Goal: Transaction & Acquisition: Subscribe to service/newsletter

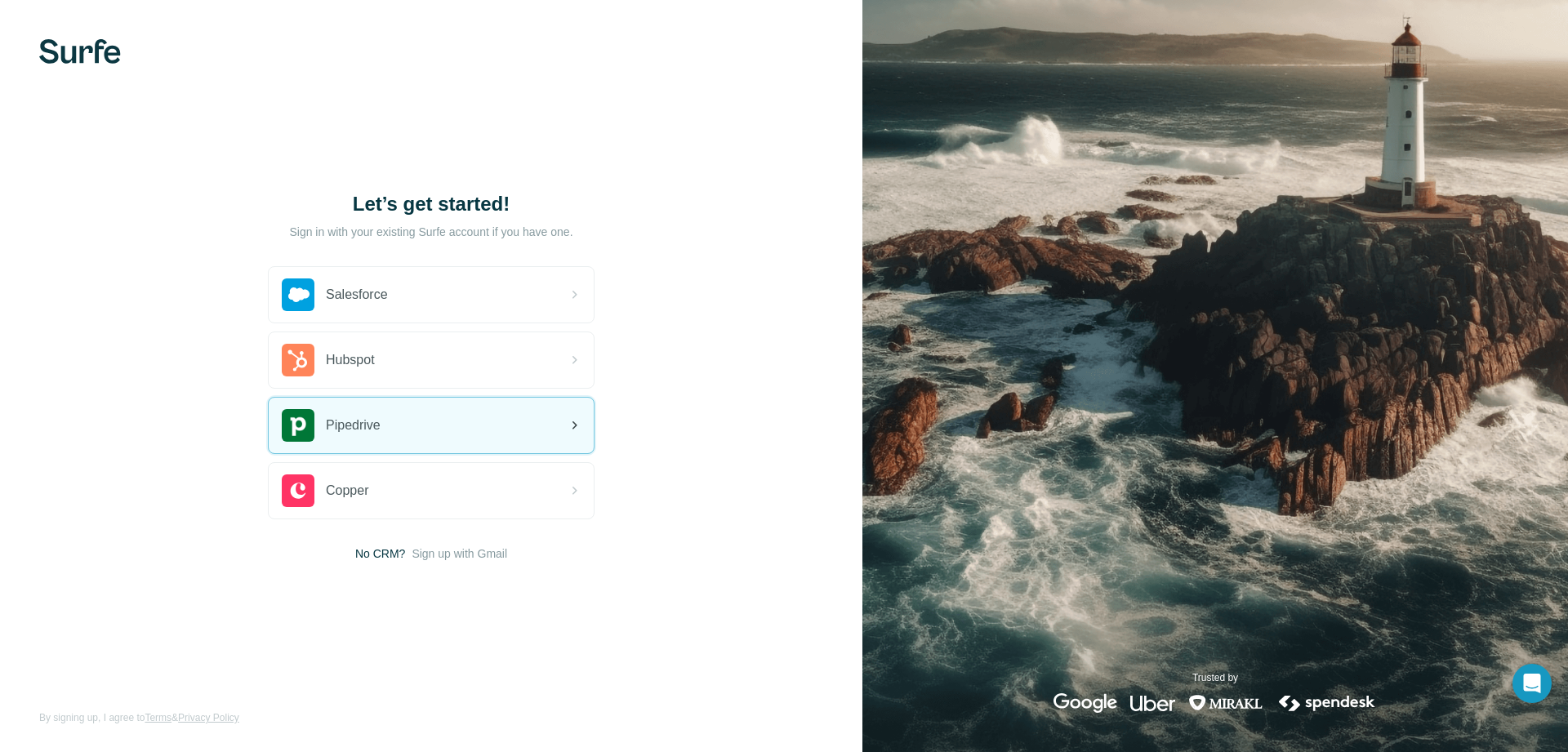
click at [422, 427] on div "Pipedrive" at bounding box center [431, 425] width 325 height 56
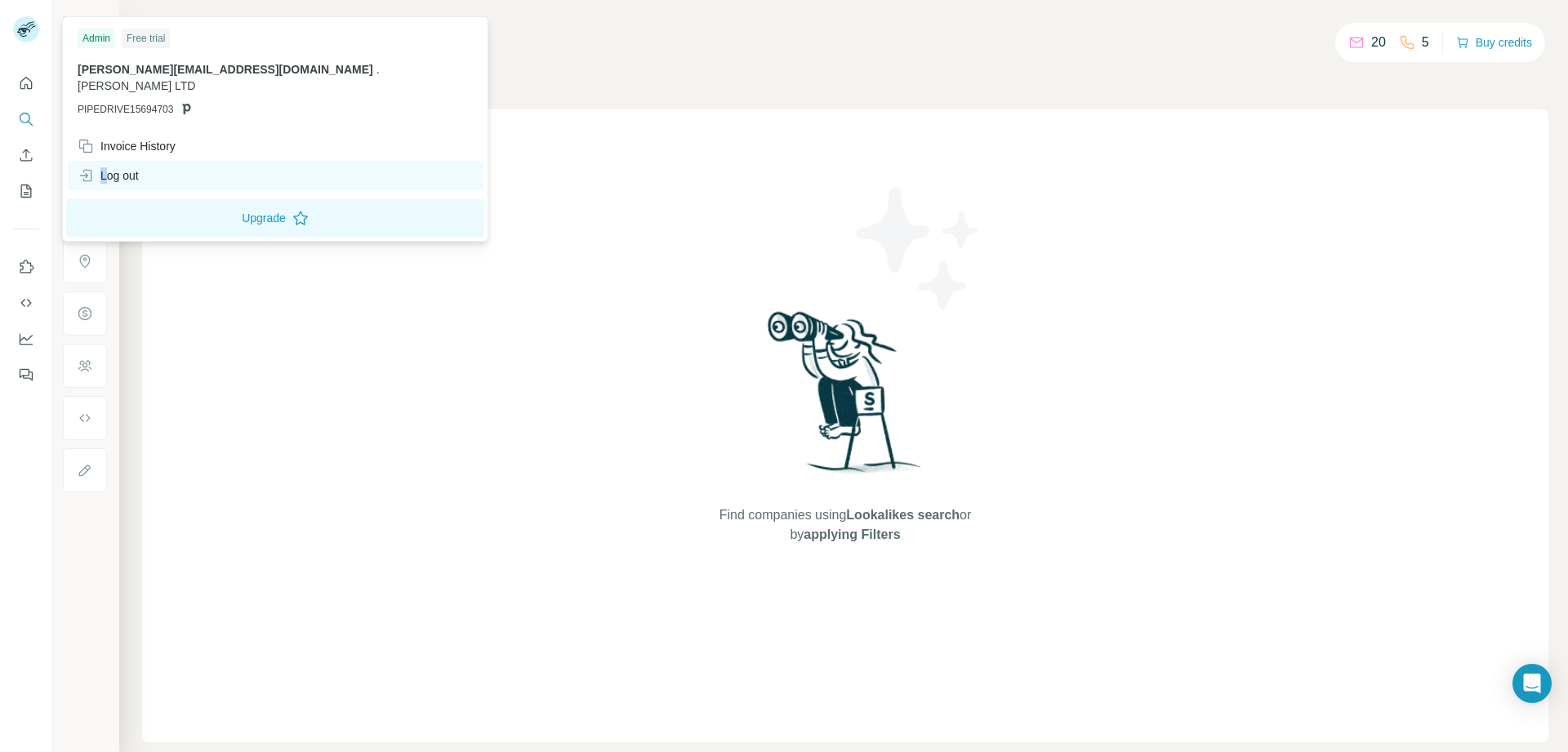
click at [103, 167] on div "Log out" at bounding box center [108, 175] width 61 height 16
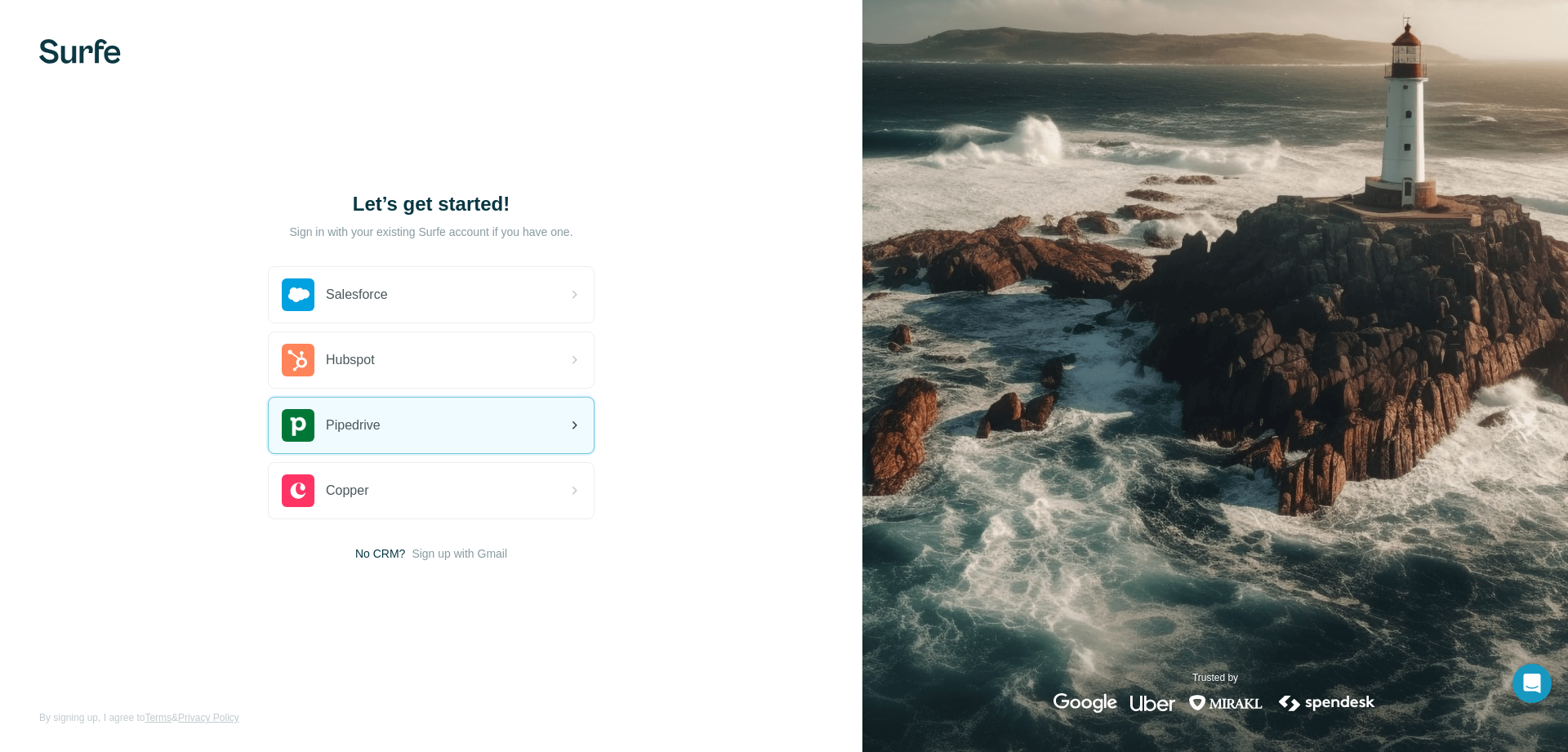
click at [441, 427] on div "Pipedrive" at bounding box center [431, 425] width 325 height 56
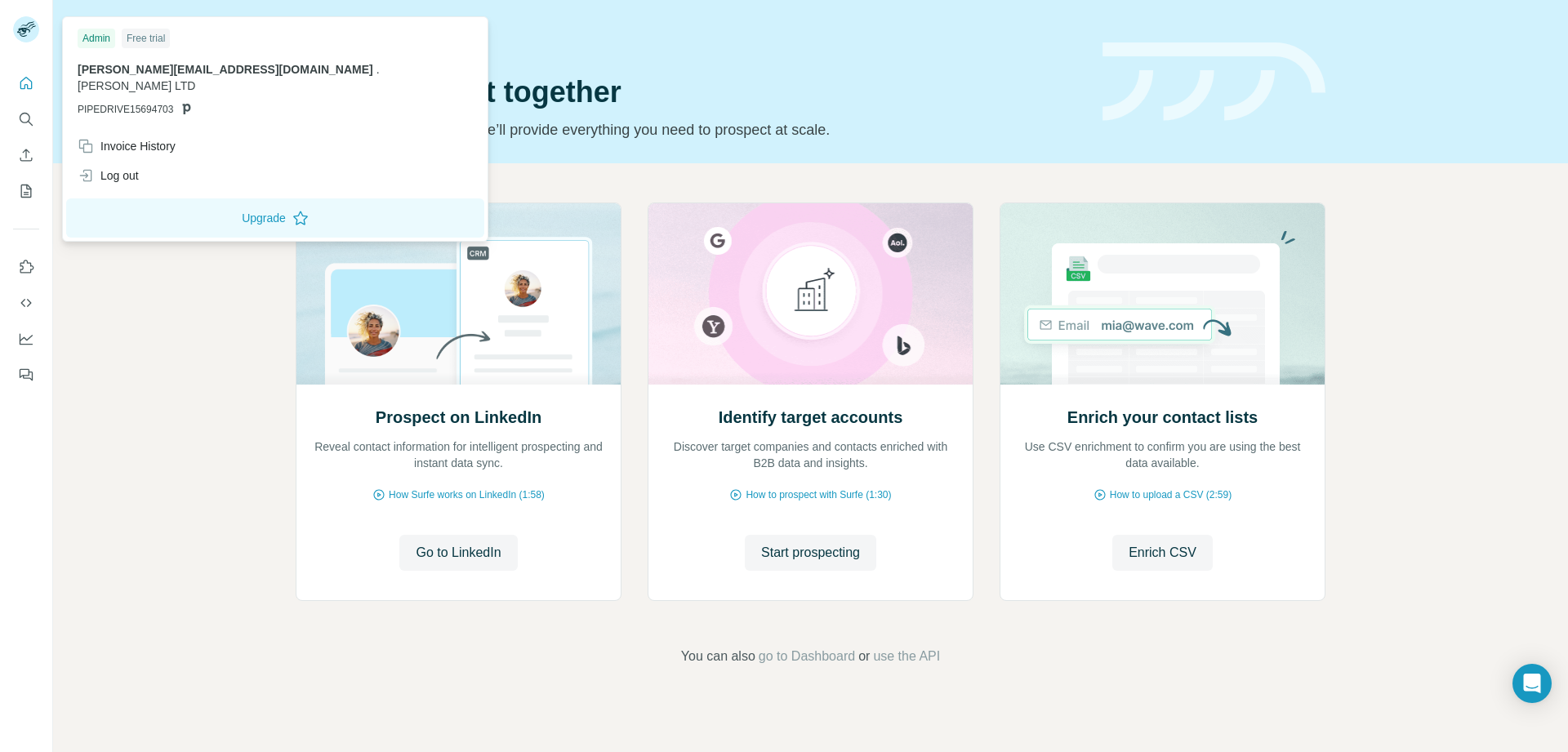
click at [30, 27] on rect at bounding box center [26, 29] width 27 height 27
click at [122, 274] on div "Prospect on LinkedIn Reveal contact information for intelligent prospecting and…" at bounding box center [811, 434] width 1515 height 542
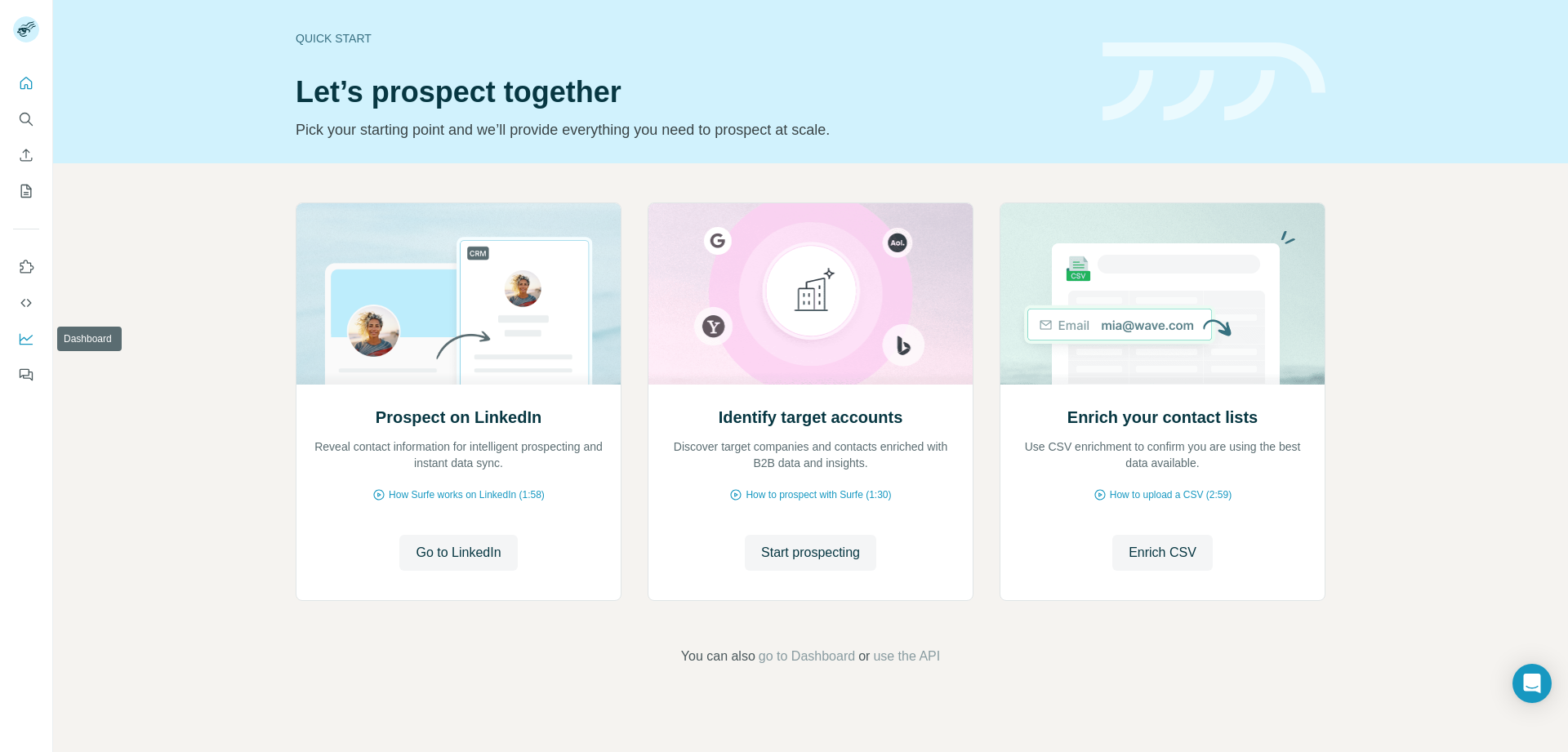
click at [17, 332] on button "Dashboard" at bounding box center [26, 338] width 27 height 29
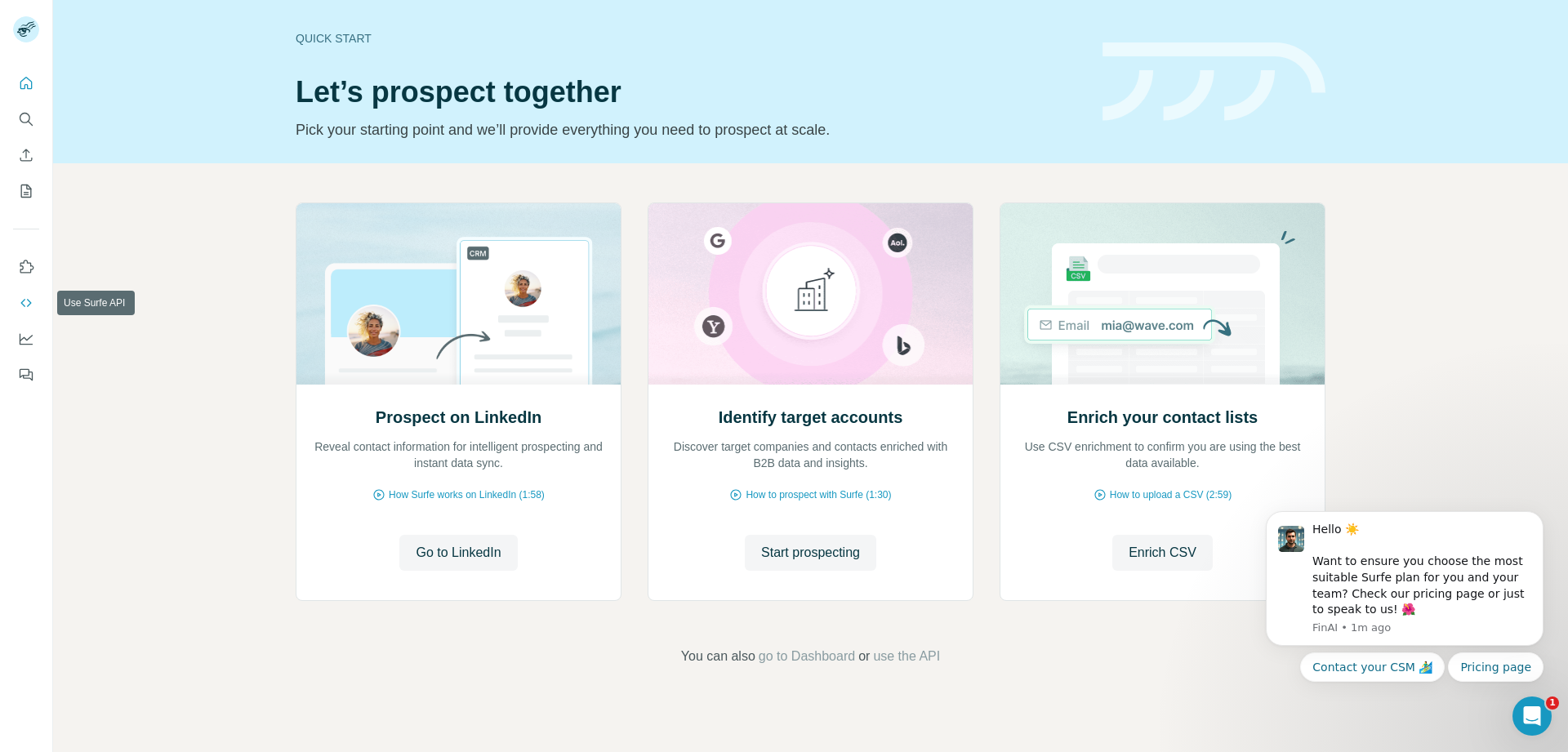
click at [19, 306] on icon "Use Surfe API" at bounding box center [26, 302] width 16 height 16
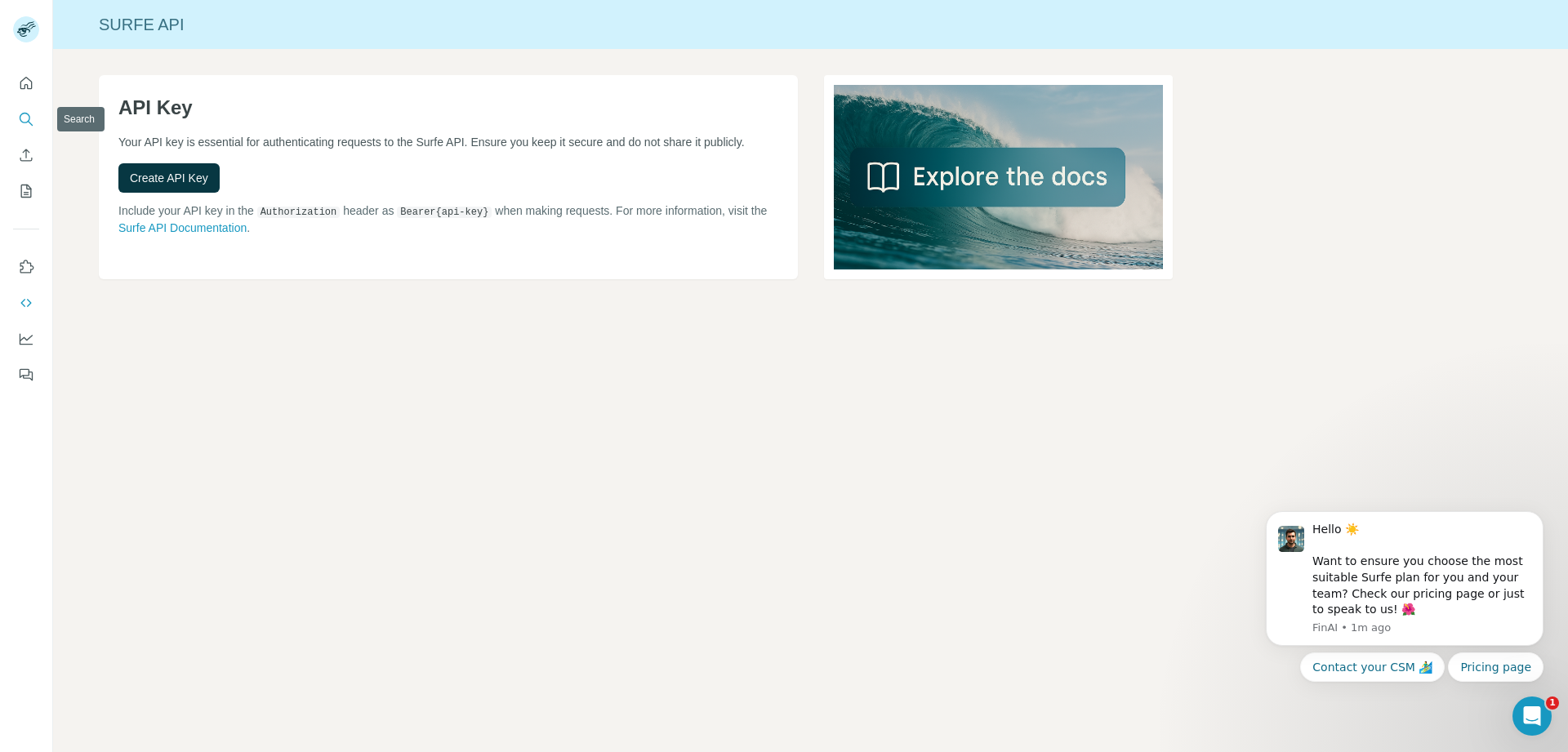
click at [28, 117] on icon "Search" at bounding box center [26, 119] width 16 height 16
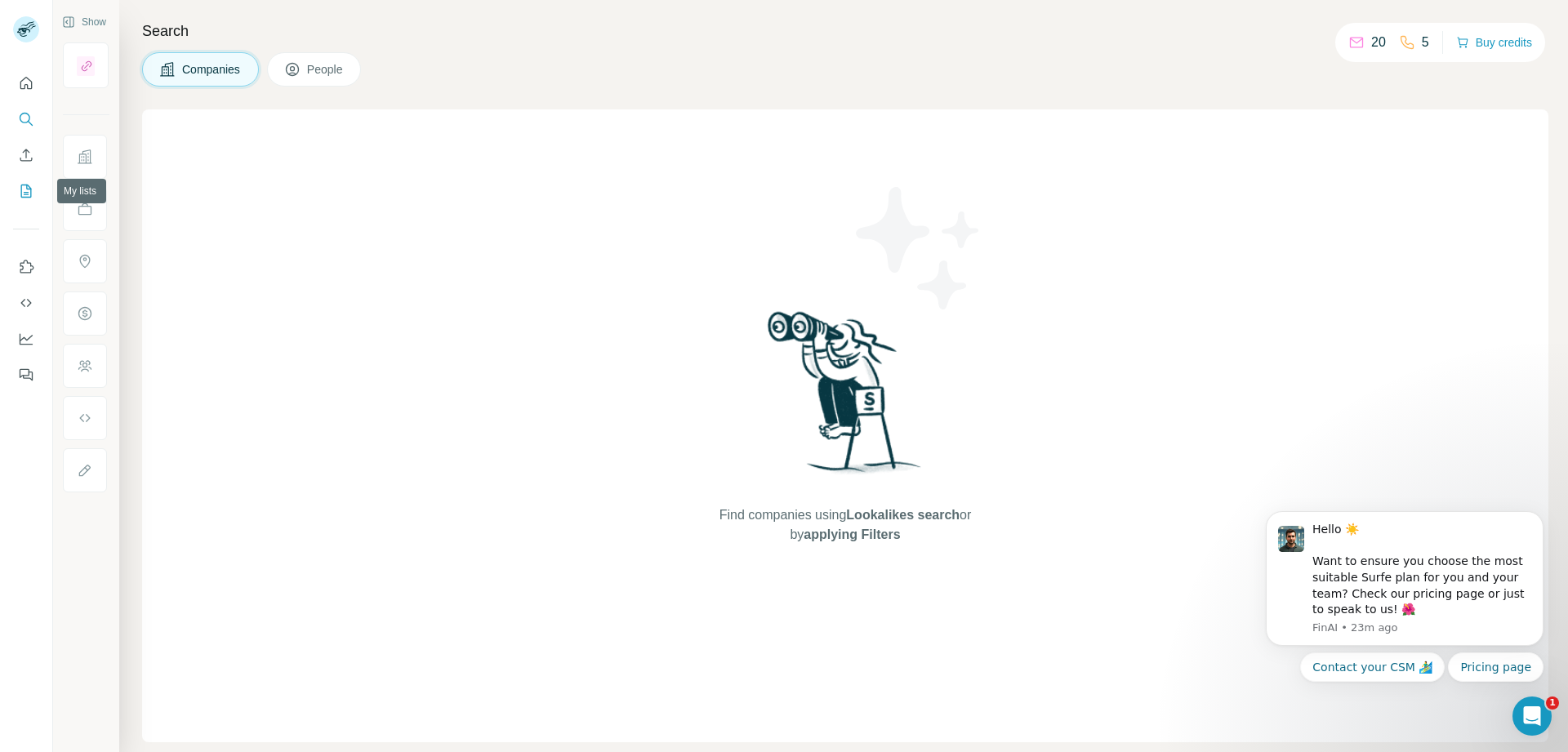
click at [17, 193] on button "My lists" at bounding box center [26, 191] width 27 height 29
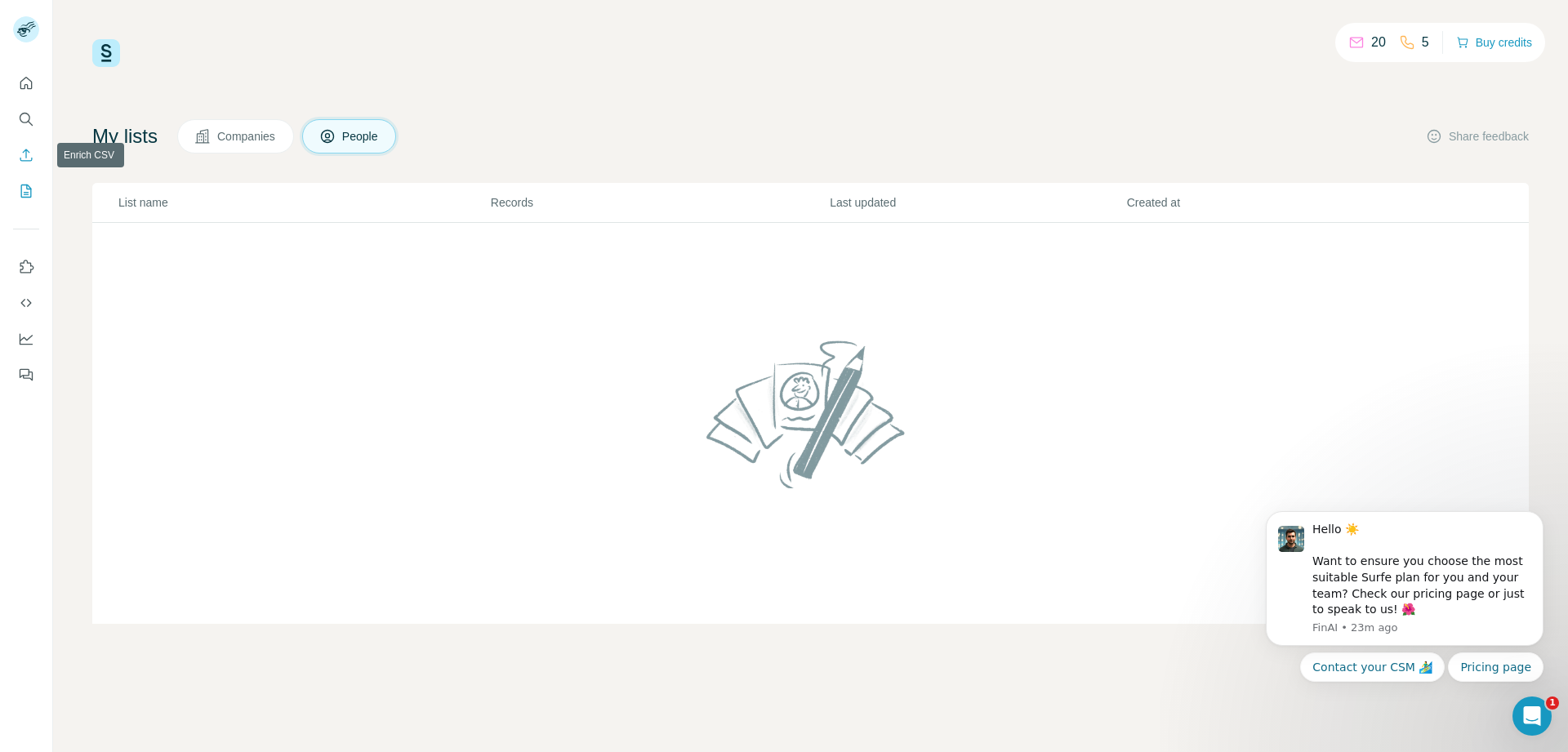
click at [27, 162] on icon "Enrich CSV" at bounding box center [26, 155] width 16 height 16
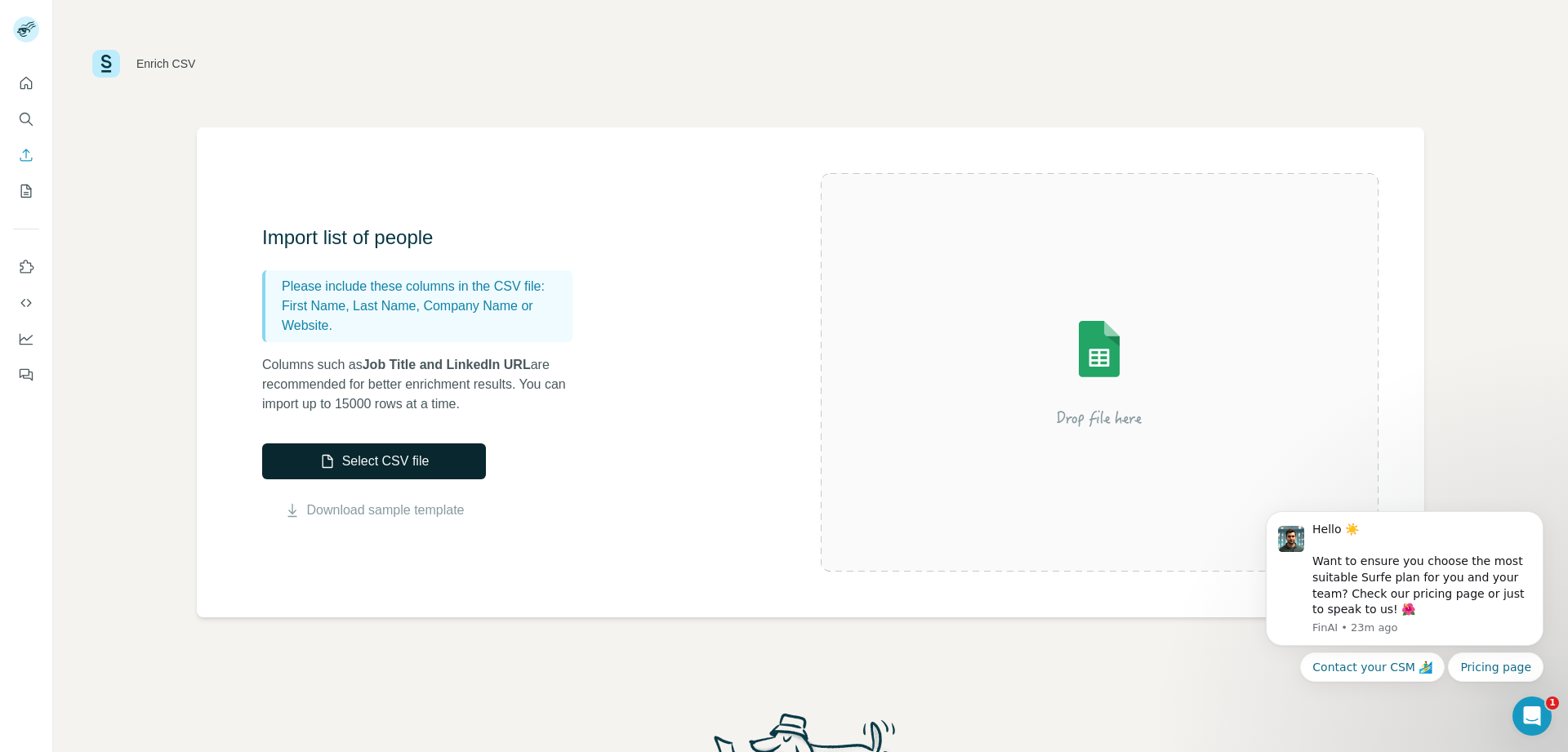
click at [290, 463] on button "Select CSV file" at bounding box center [374, 462] width 224 height 36
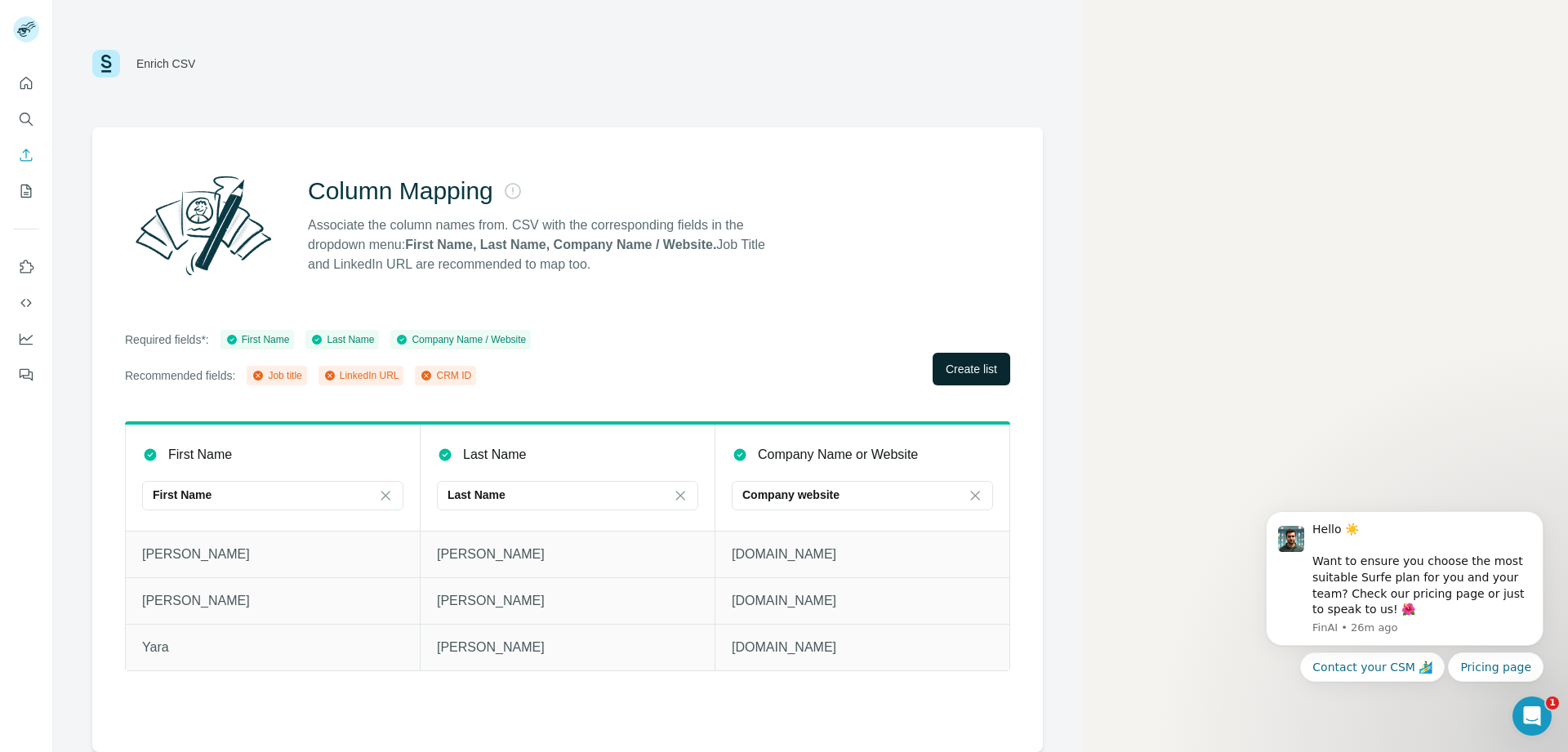
click at [966, 372] on span "Create list" at bounding box center [972, 368] width 51 height 16
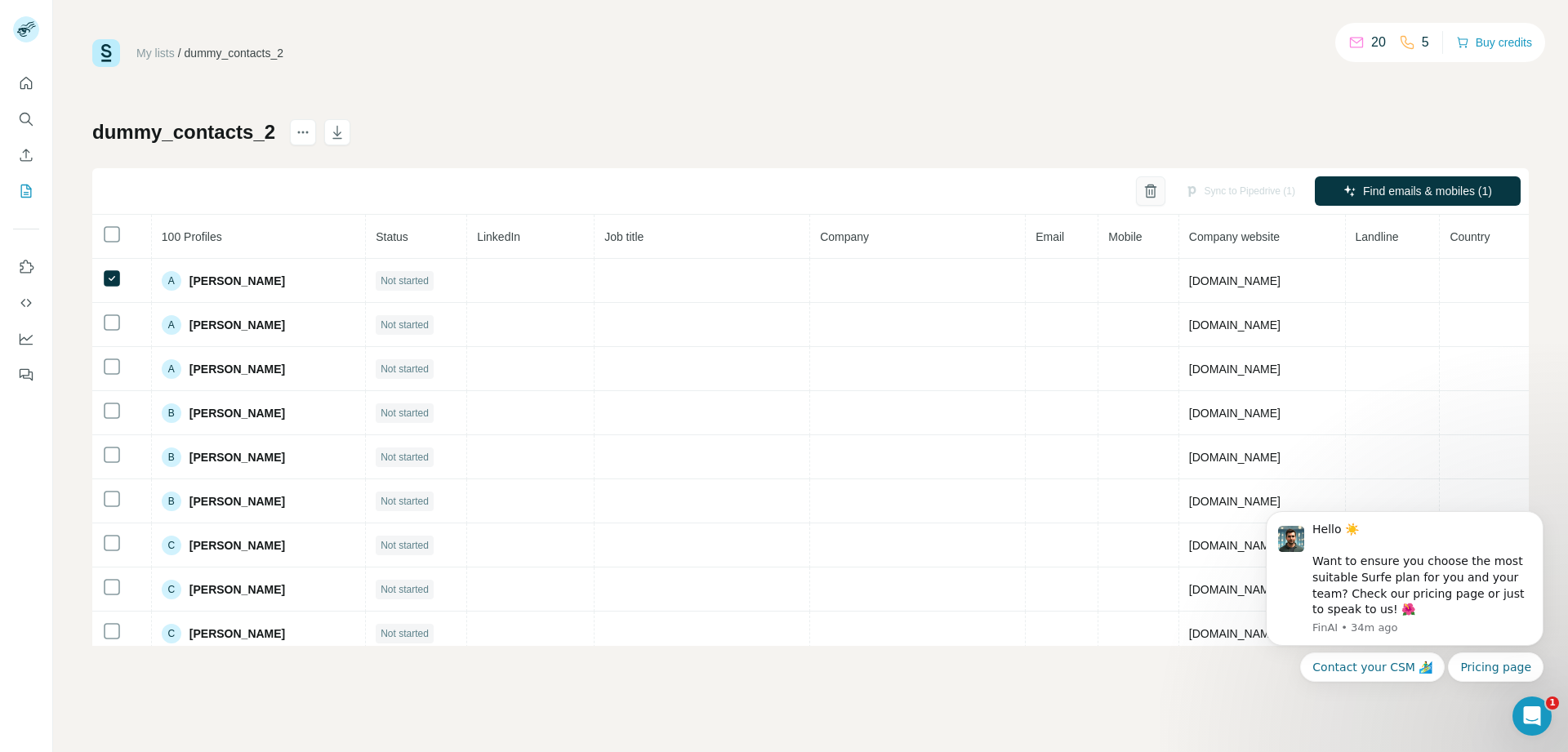
click at [1148, 194] on icon "button" at bounding box center [1151, 191] width 16 height 16
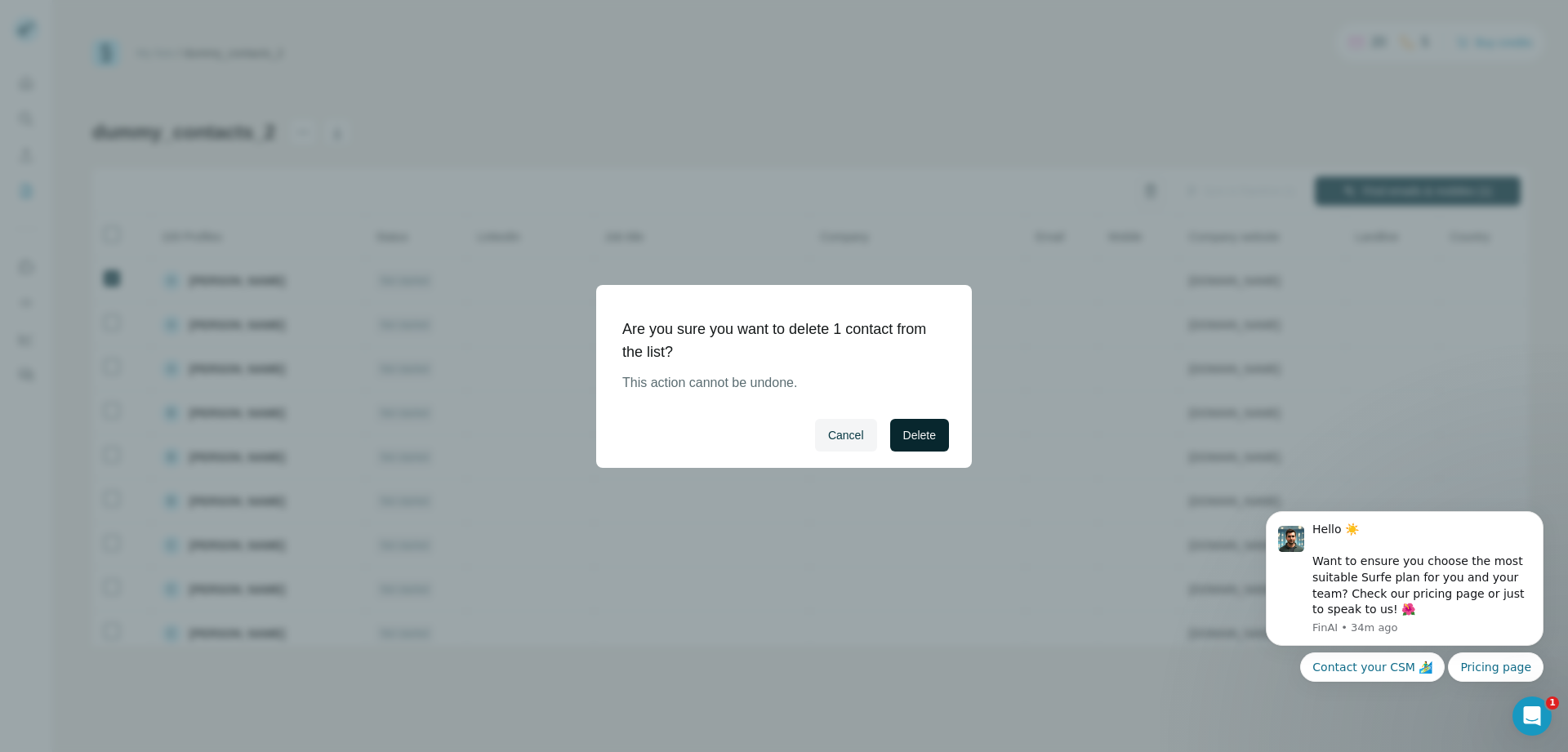
click at [907, 440] on span "Delete" at bounding box center [919, 435] width 33 height 16
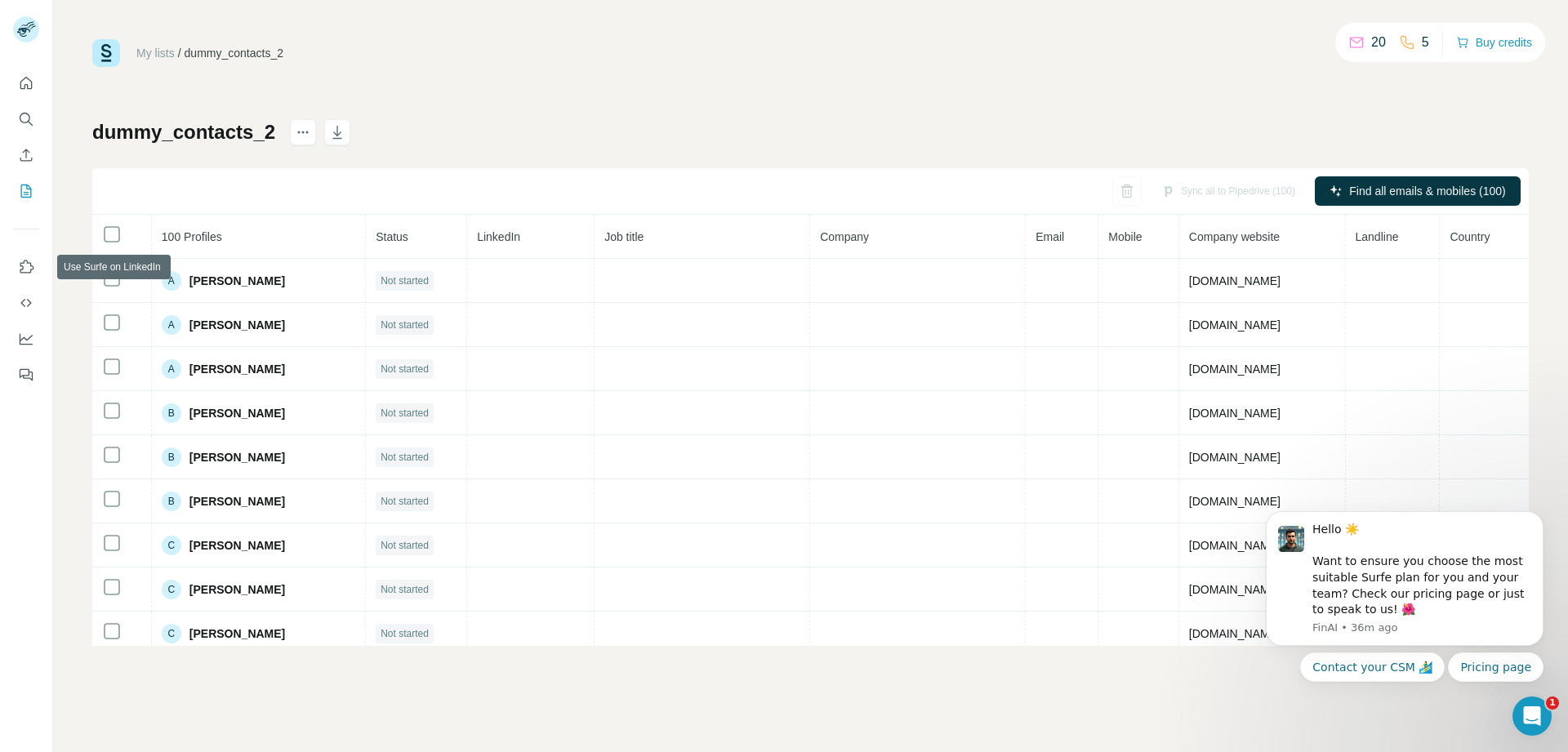
click at [21, 289] on button "Use Surfe API" at bounding box center [26, 302] width 27 height 29
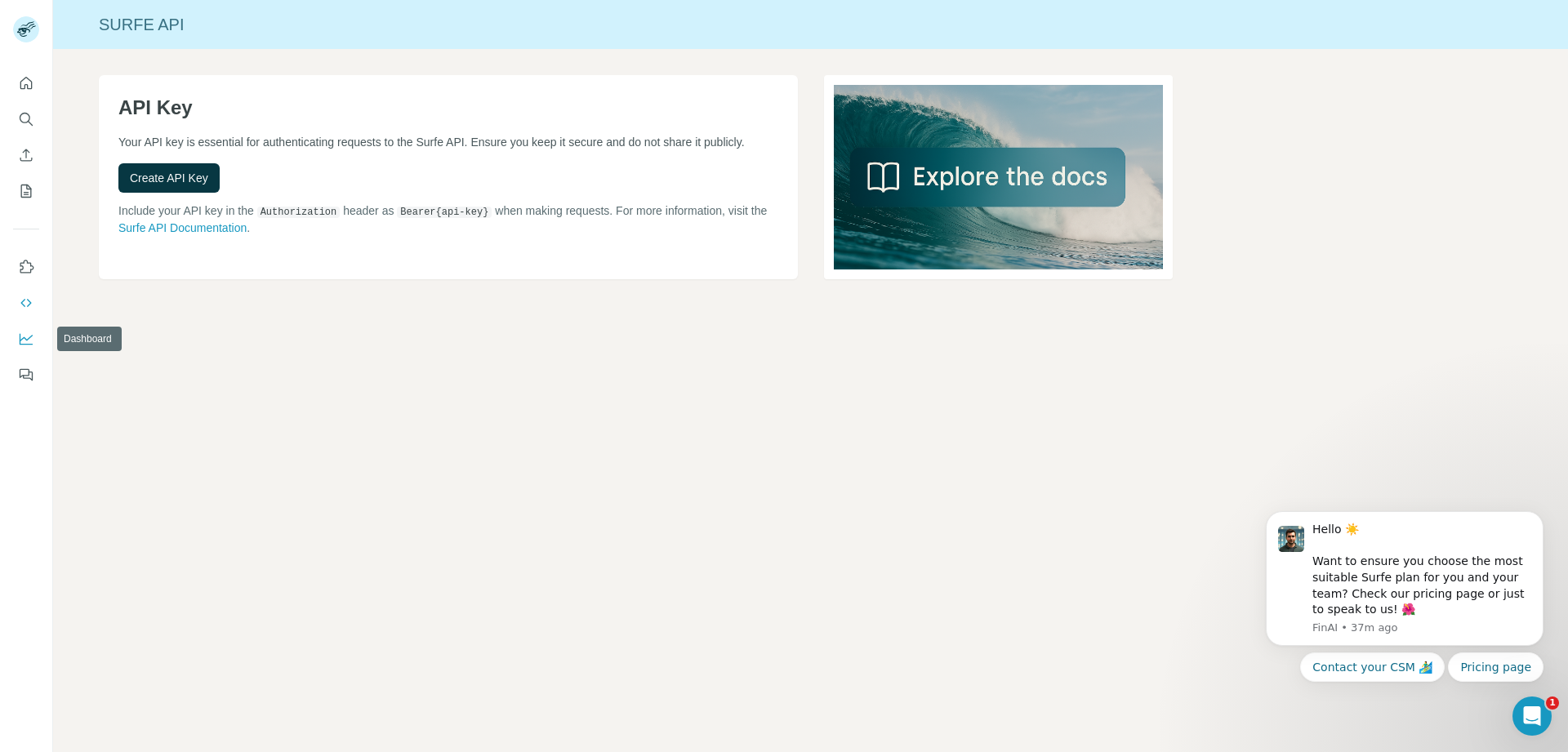
click at [24, 331] on icon "Dashboard" at bounding box center [26, 338] width 16 height 16
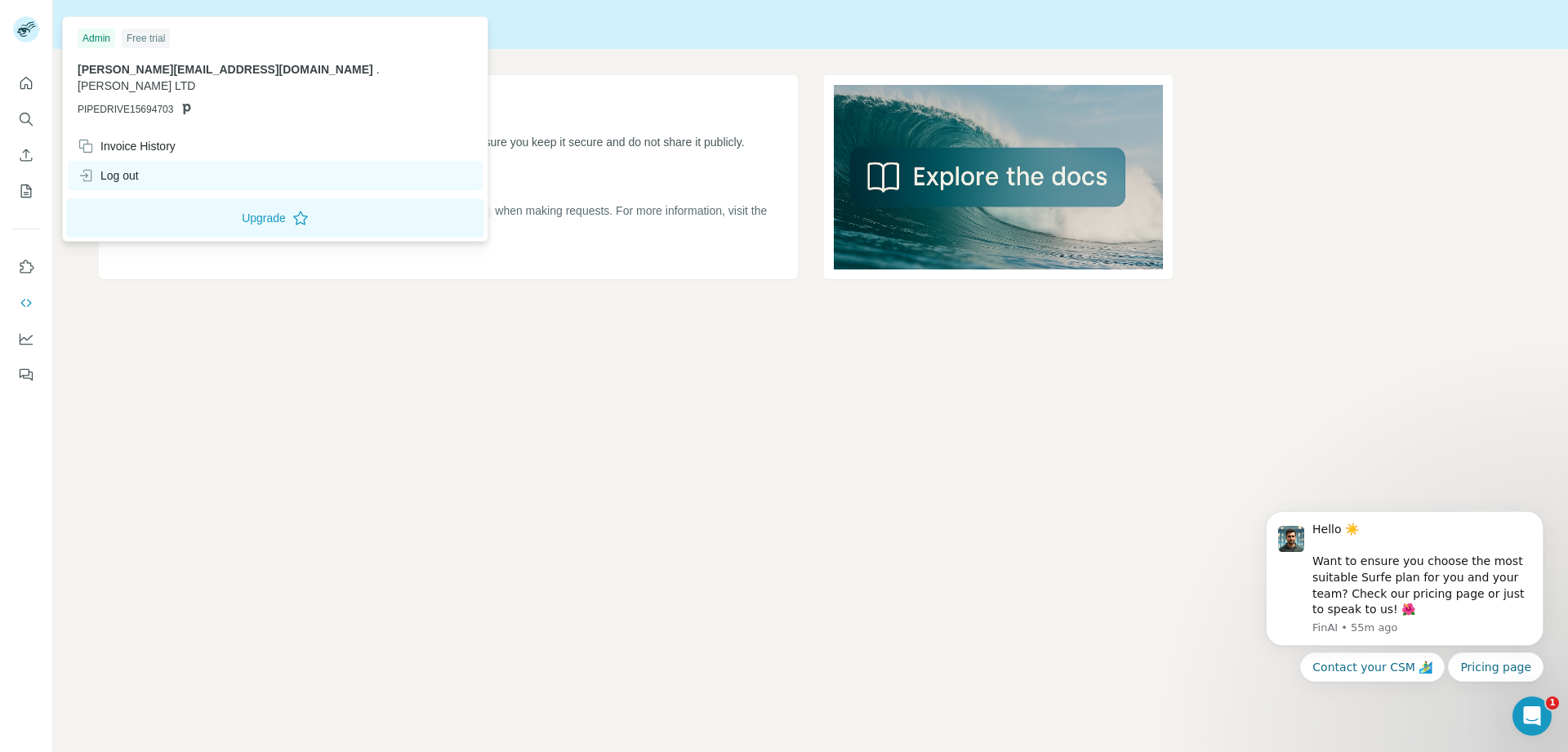
click at [95, 161] on div "Log out" at bounding box center [275, 176] width 415 height 29
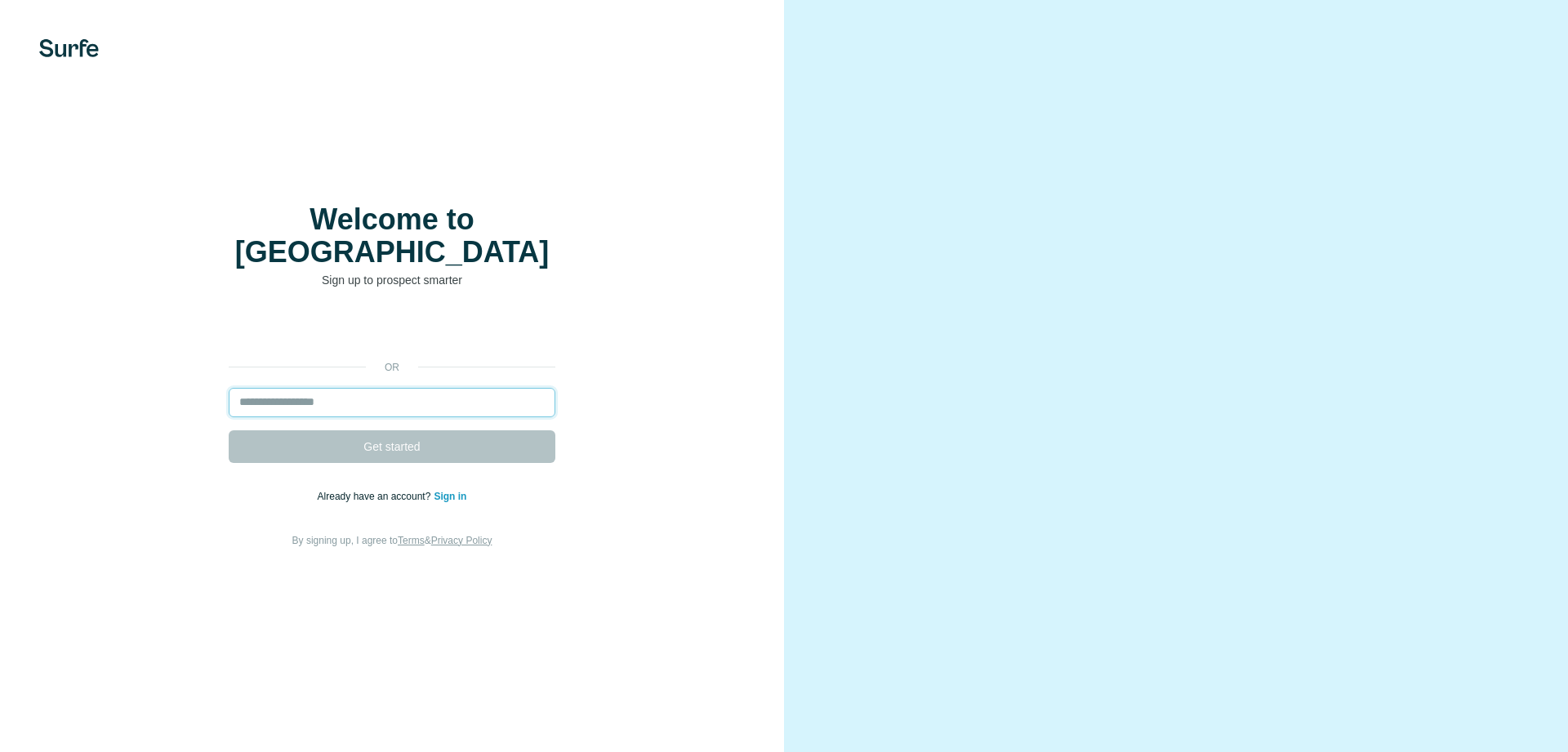
click at [338, 388] on input "email" at bounding box center [392, 403] width 326 height 29
click at [334, 388] on input "email" at bounding box center [392, 403] width 326 height 29
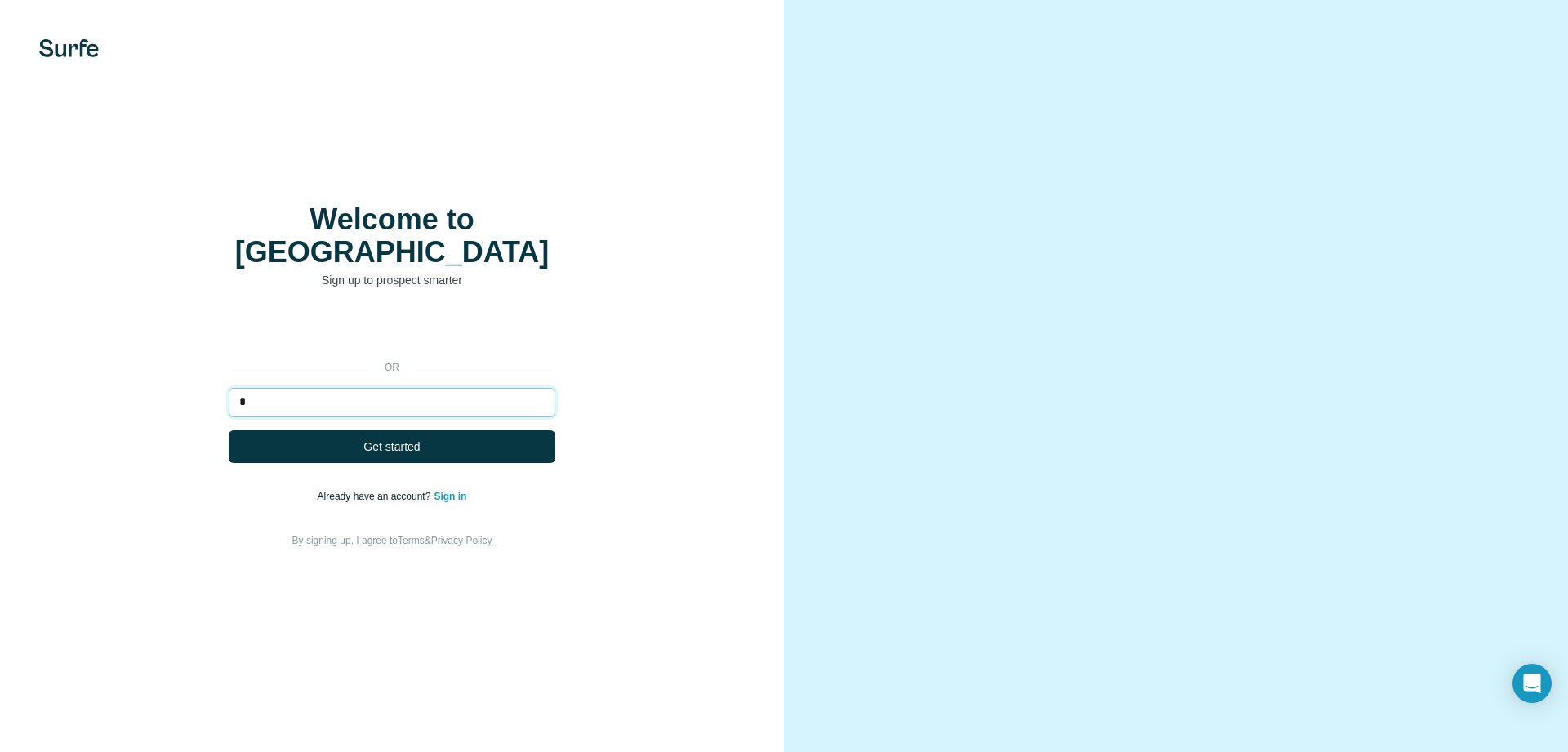
type input "**"
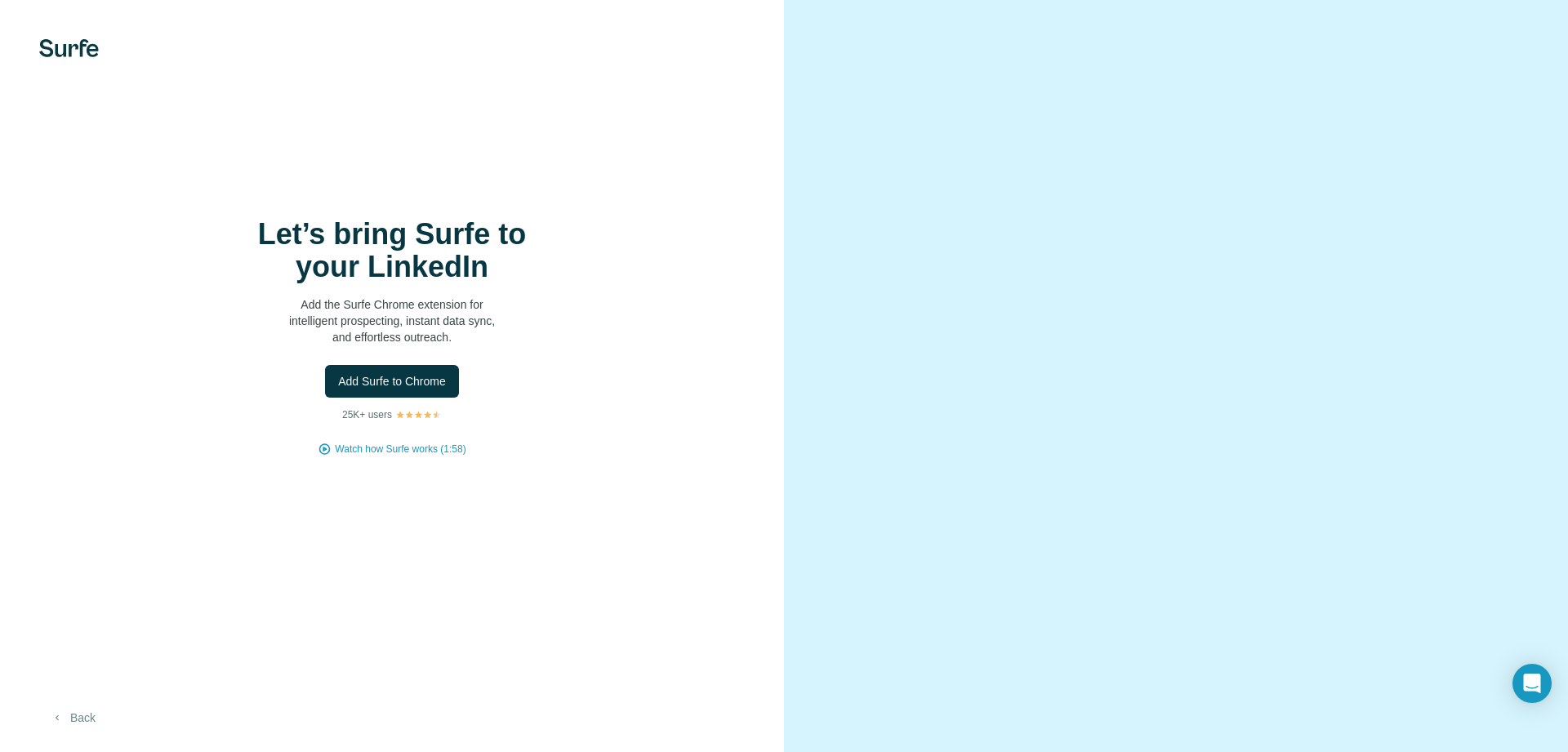
click at [61, 711] on icon "button" at bounding box center [57, 717] width 13 height 13
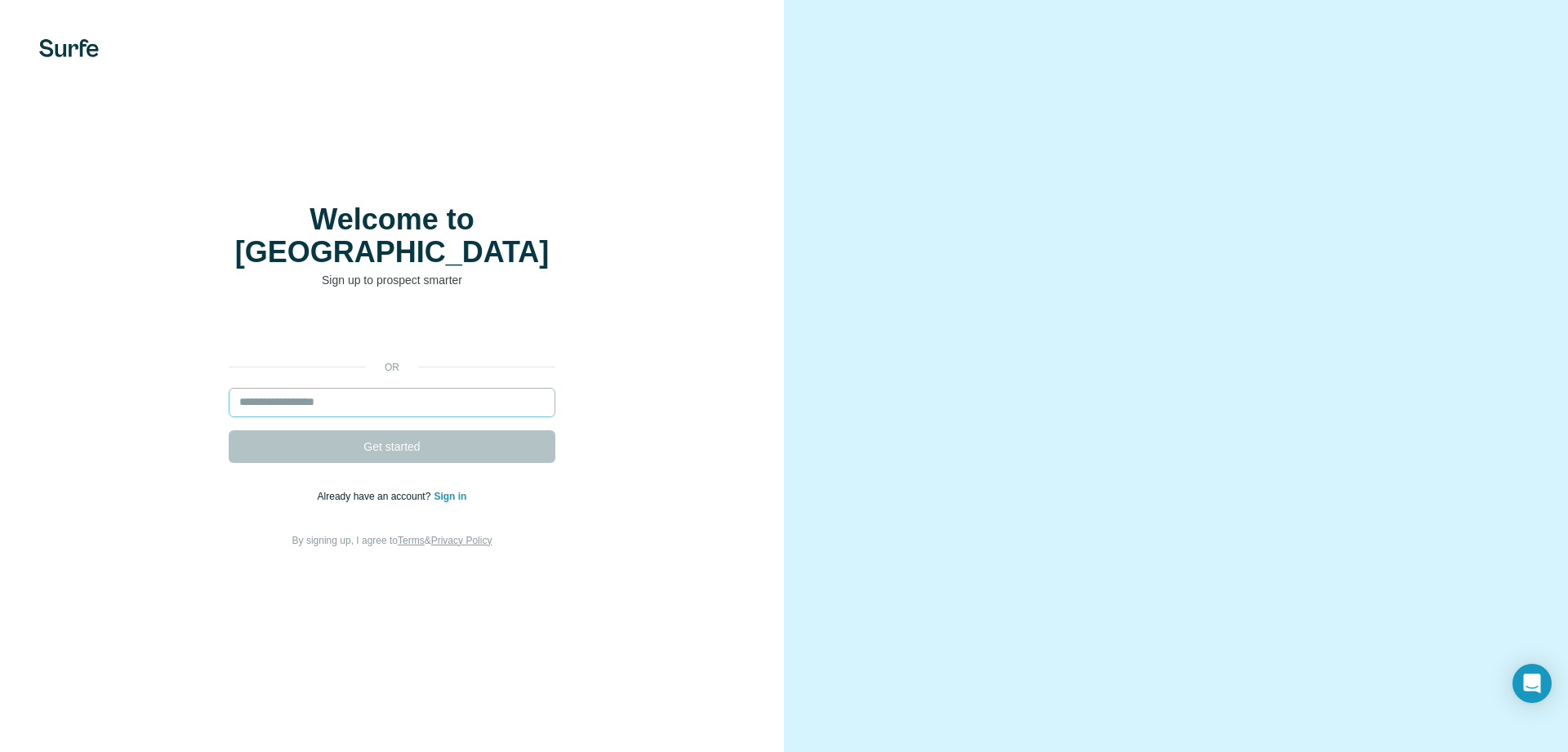
click at [346, 388] on input "email" at bounding box center [392, 403] width 326 height 29
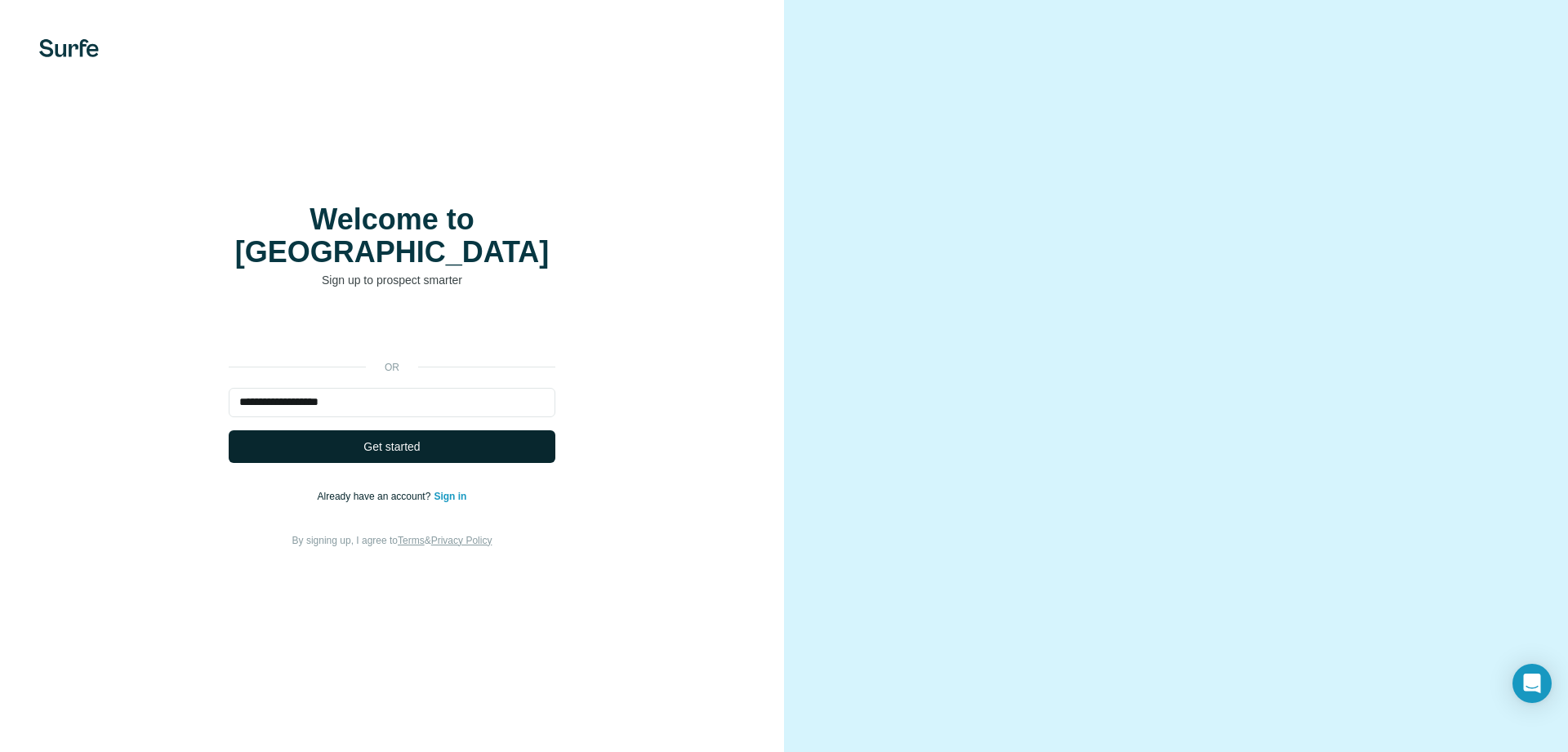
type input "**********"
click at [397, 439] on span "Get started" at bounding box center [392, 446] width 57 height 16
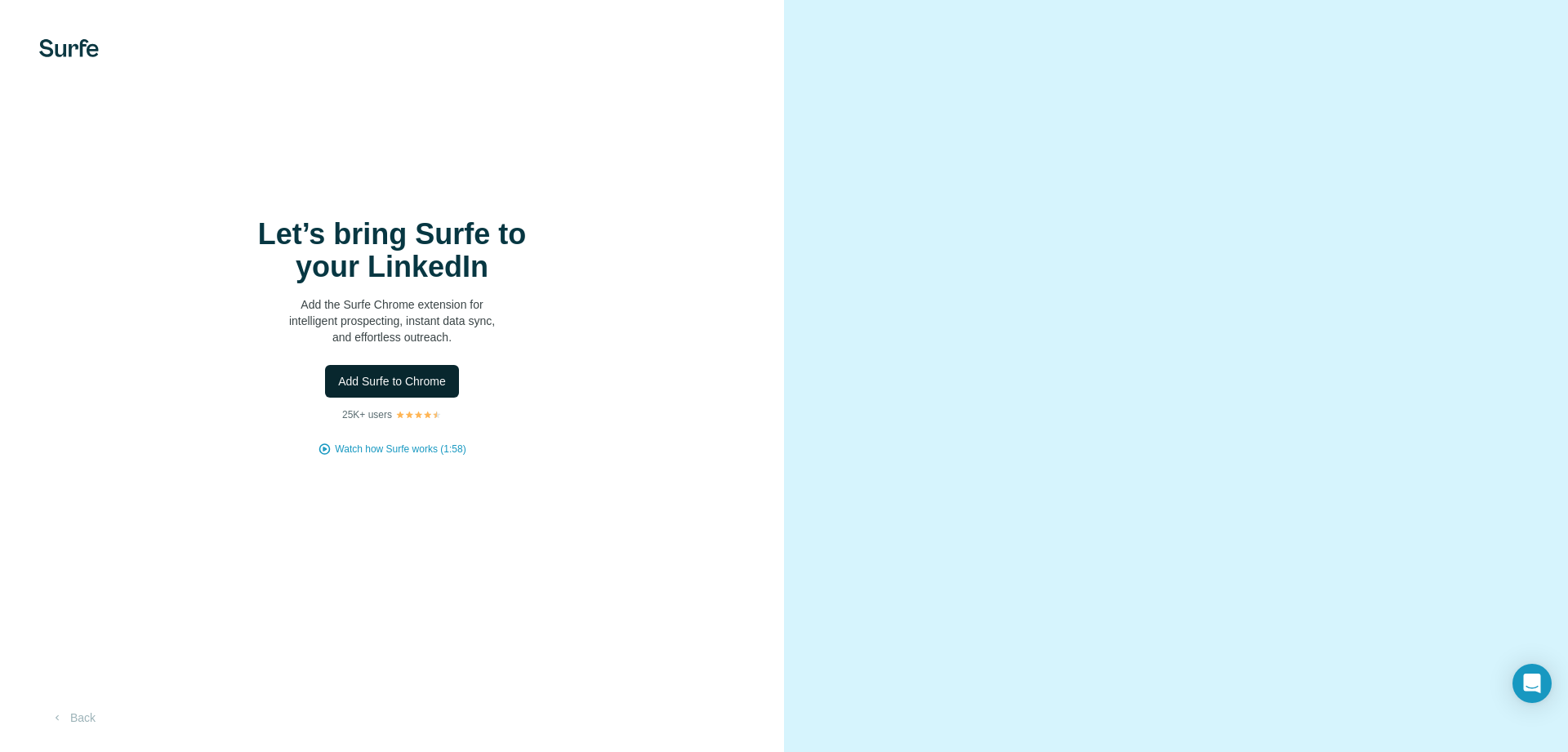
click at [400, 375] on span "Add Surfe to Chrome" at bounding box center [392, 381] width 108 height 16
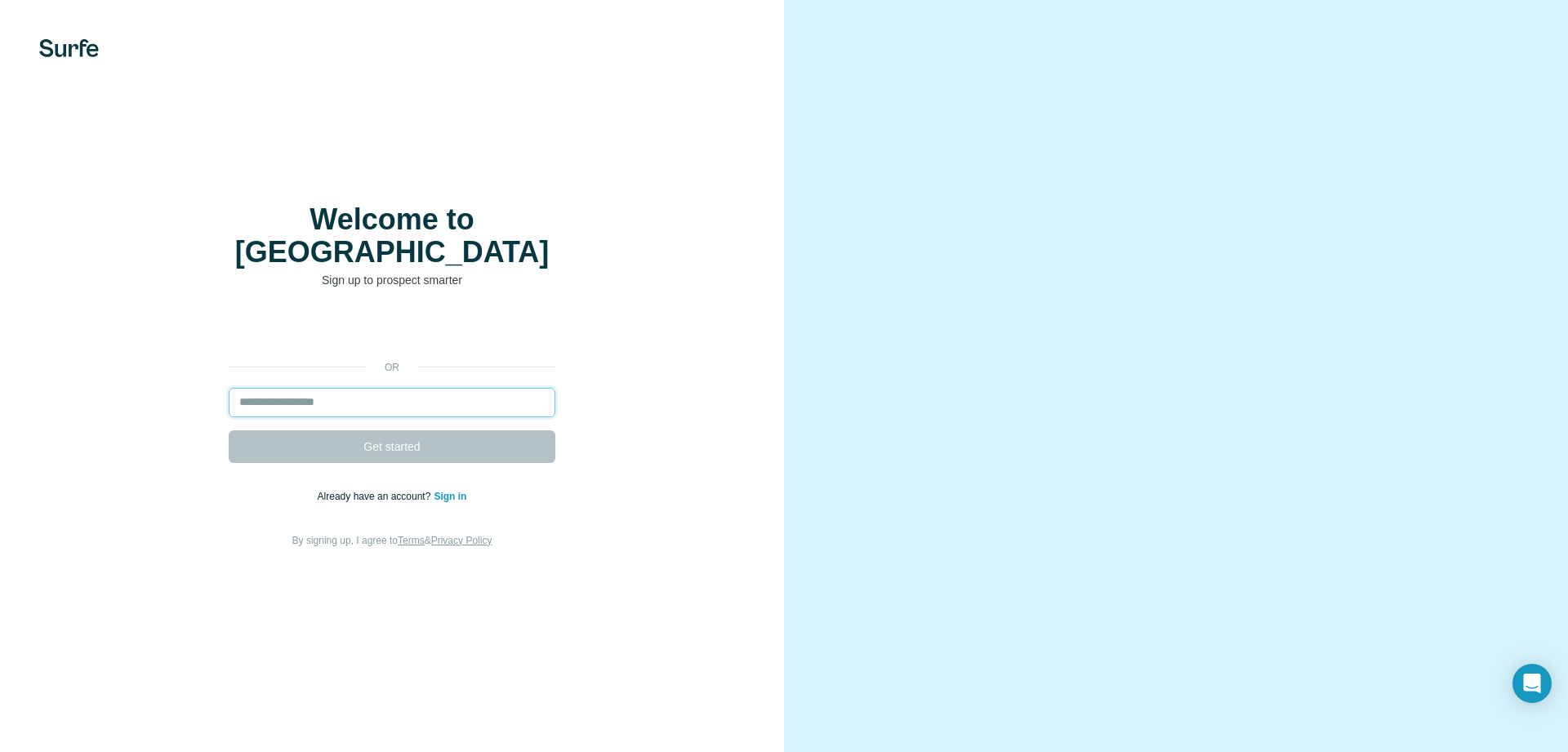
click at [353, 388] on input "email" at bounding box center [392, 403] width 326 height 29
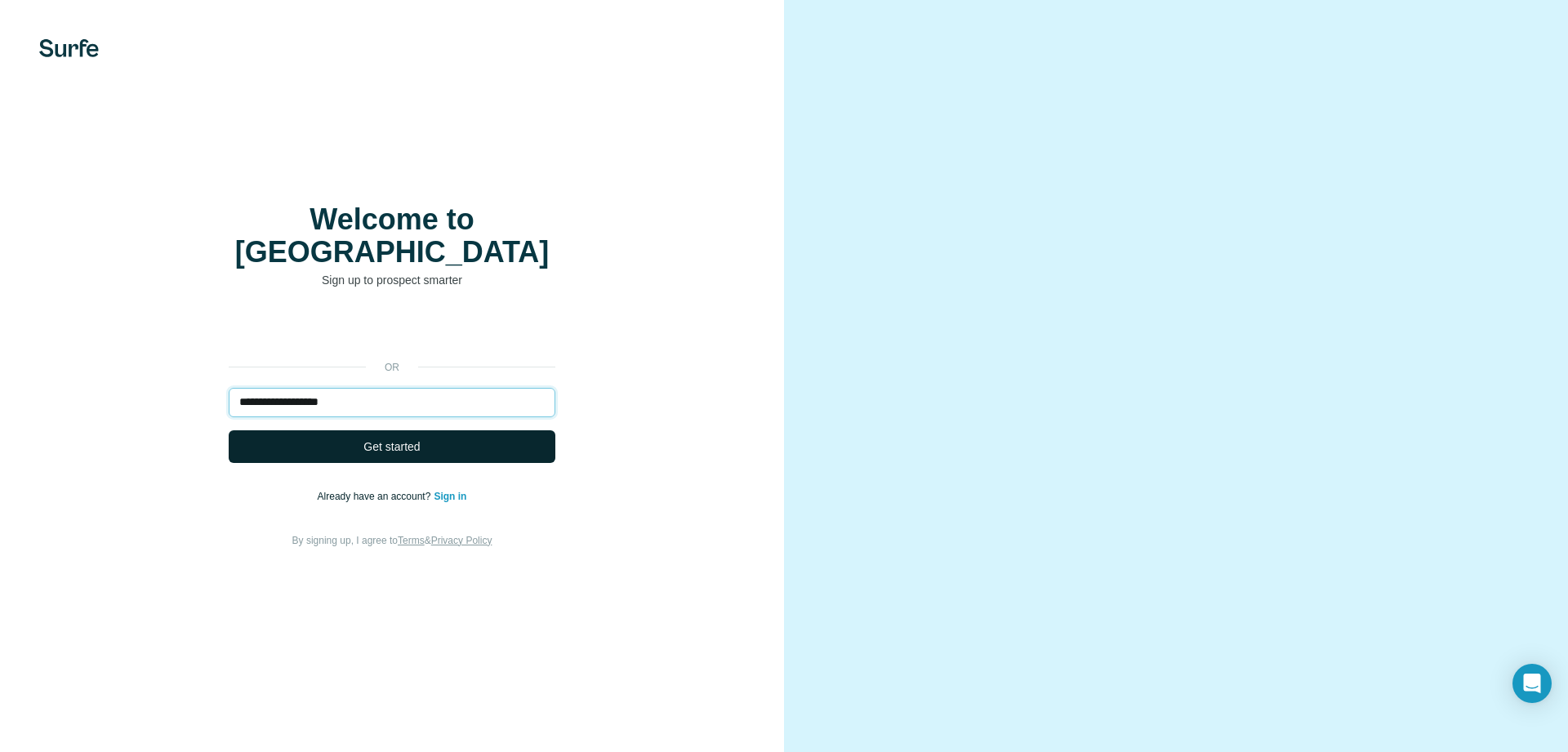
type input "**********"
click at [357, 430] on button "Get started" at bounding box center [392, 446] width 326 height 33
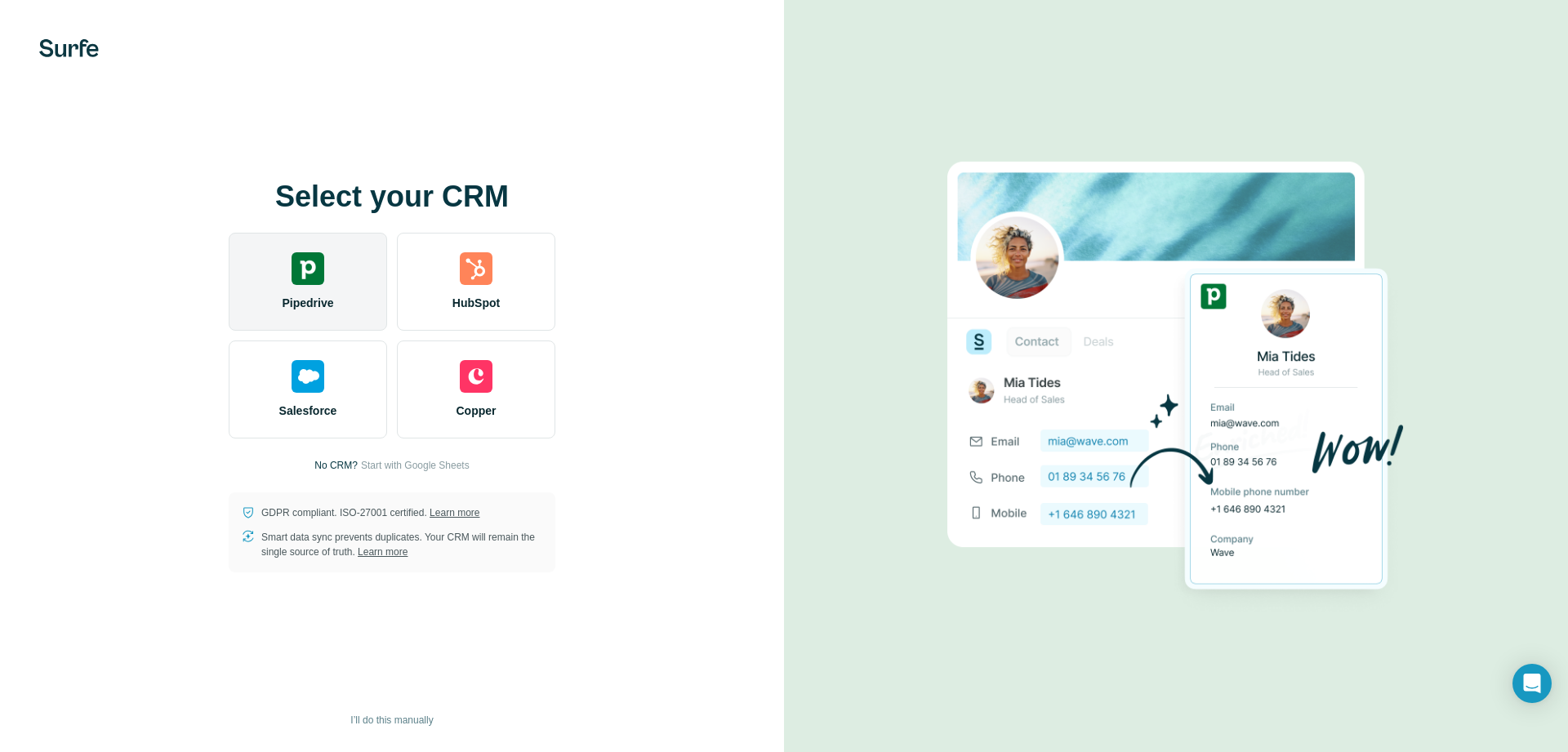
click at [329, 279] on div "Pipedrive" at bounding box center [308, 282] width 159 height 98
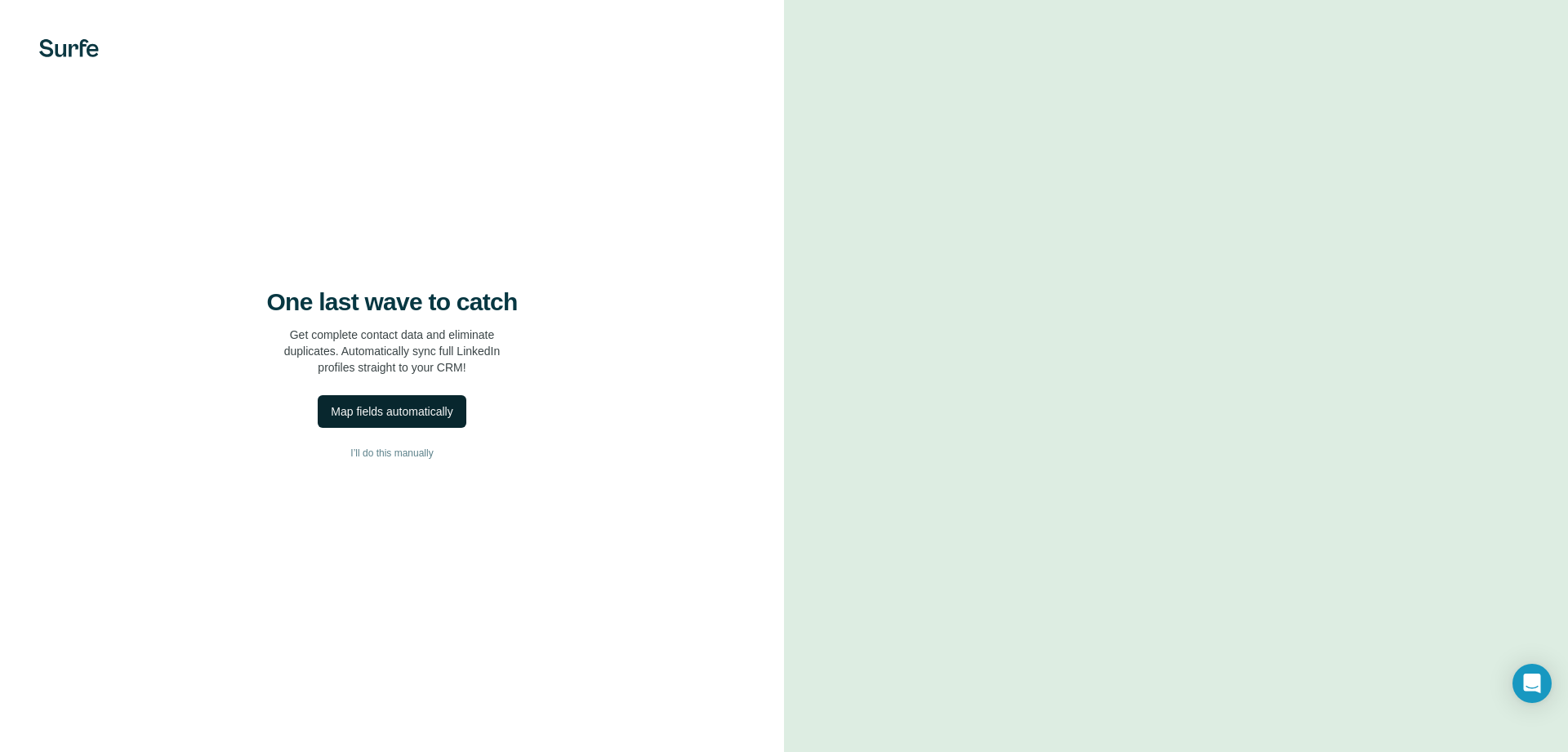
click at [380, 411] on div "Map fields automatically" at bounding box center [392, 411] width 122 height 16
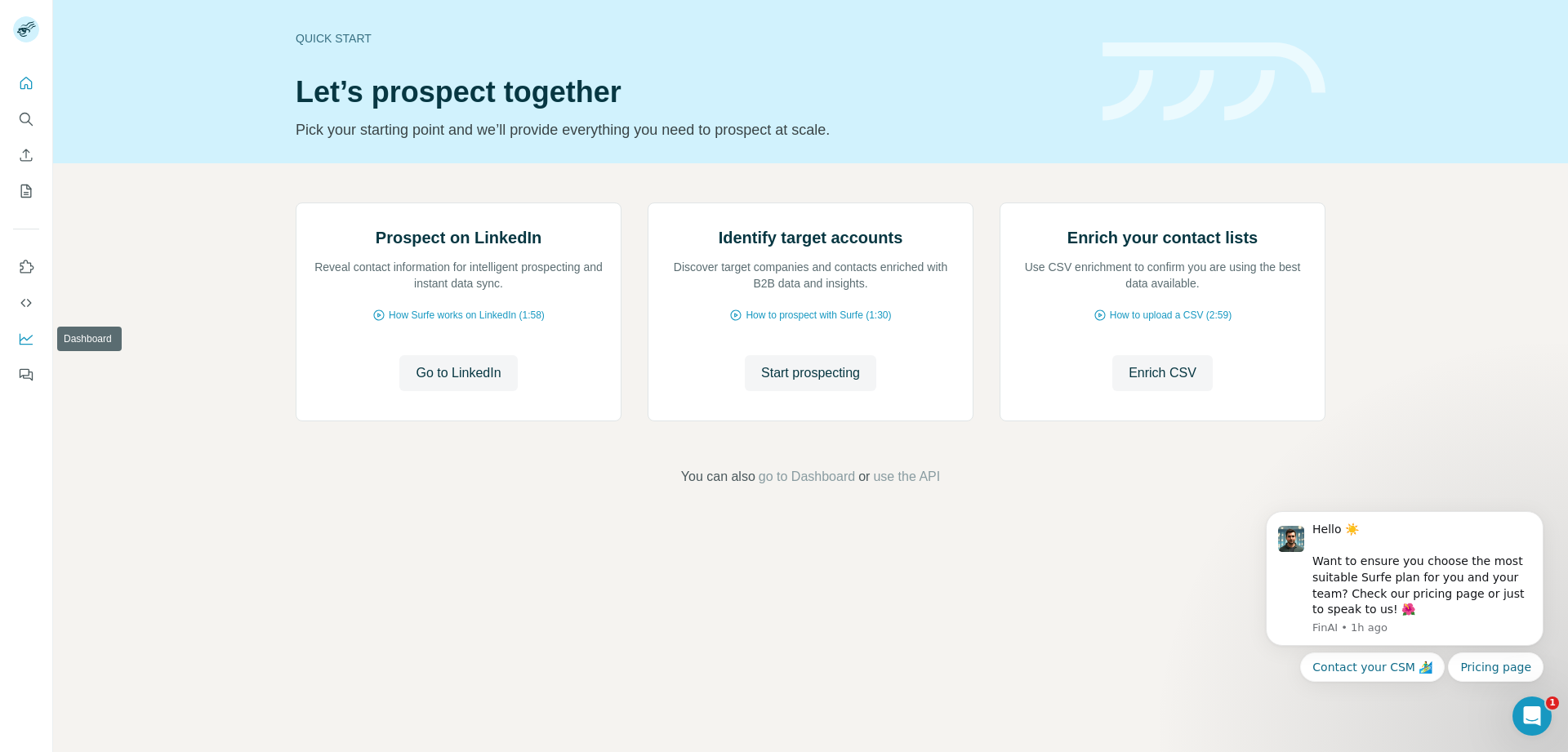
click at [20, 333] on icon "Dashboard" at bounding box center [26, 338] width 16 height 16
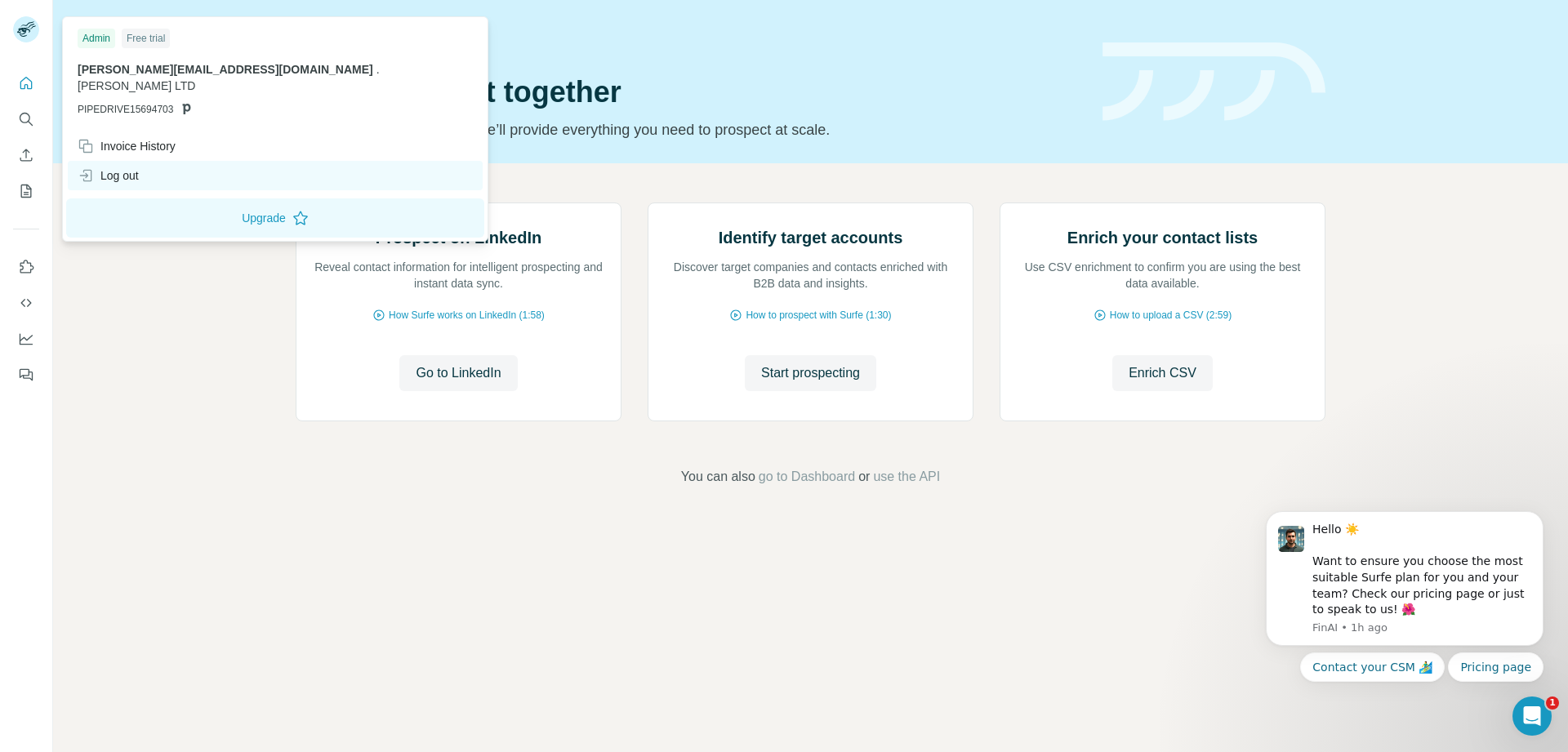
click at [147, 170] on div "Log out" at bounding box center [275, 176] width 415 height 29
click at [76, 161] on div "Log out" at bounding box center [275, 176] width 415 height 29
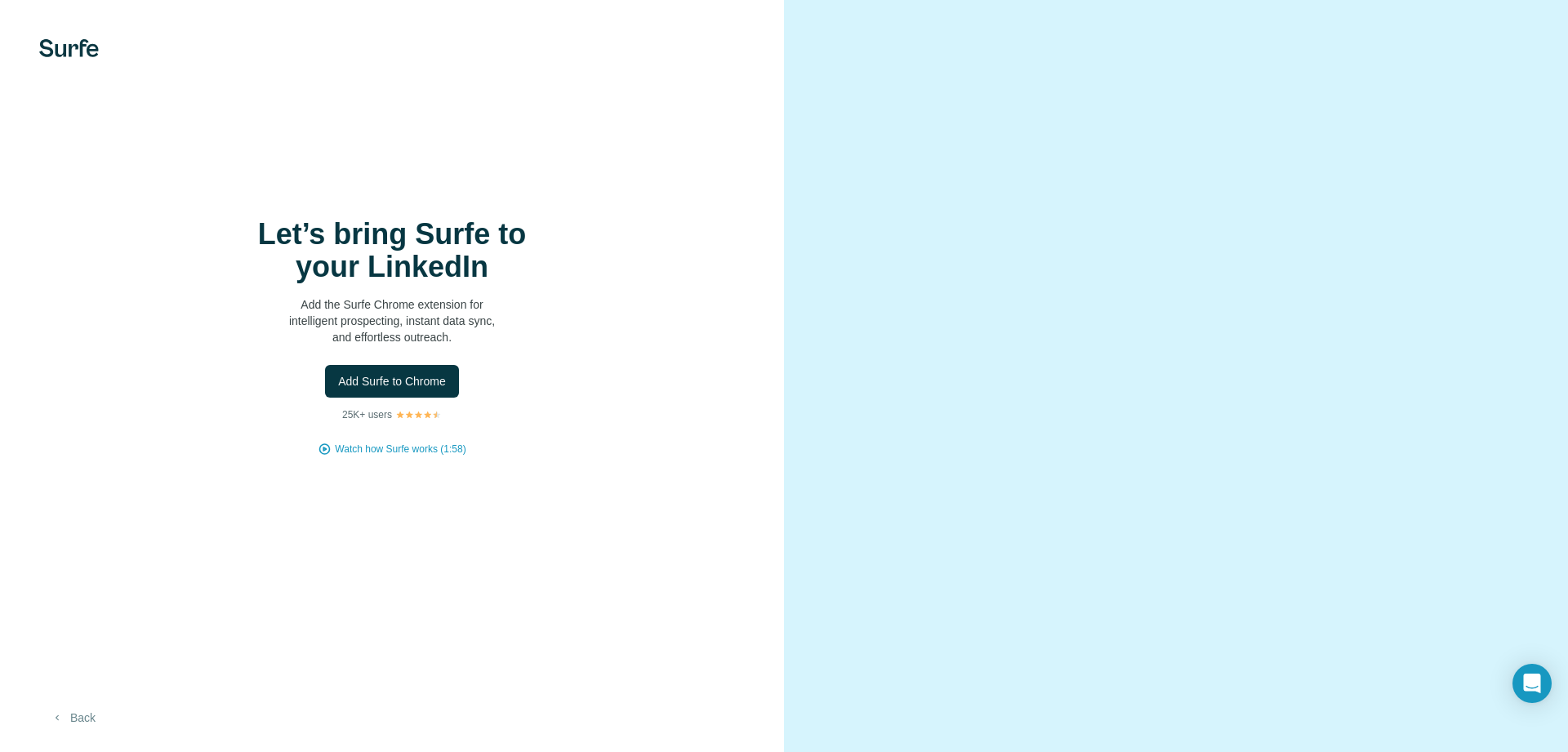
click at [50, 718] on button "Back" at bounding box center [73, 718] width 68 height 29
click at [62, 718] on icon "button" at bounding box center [57, 717] width 13 height 13
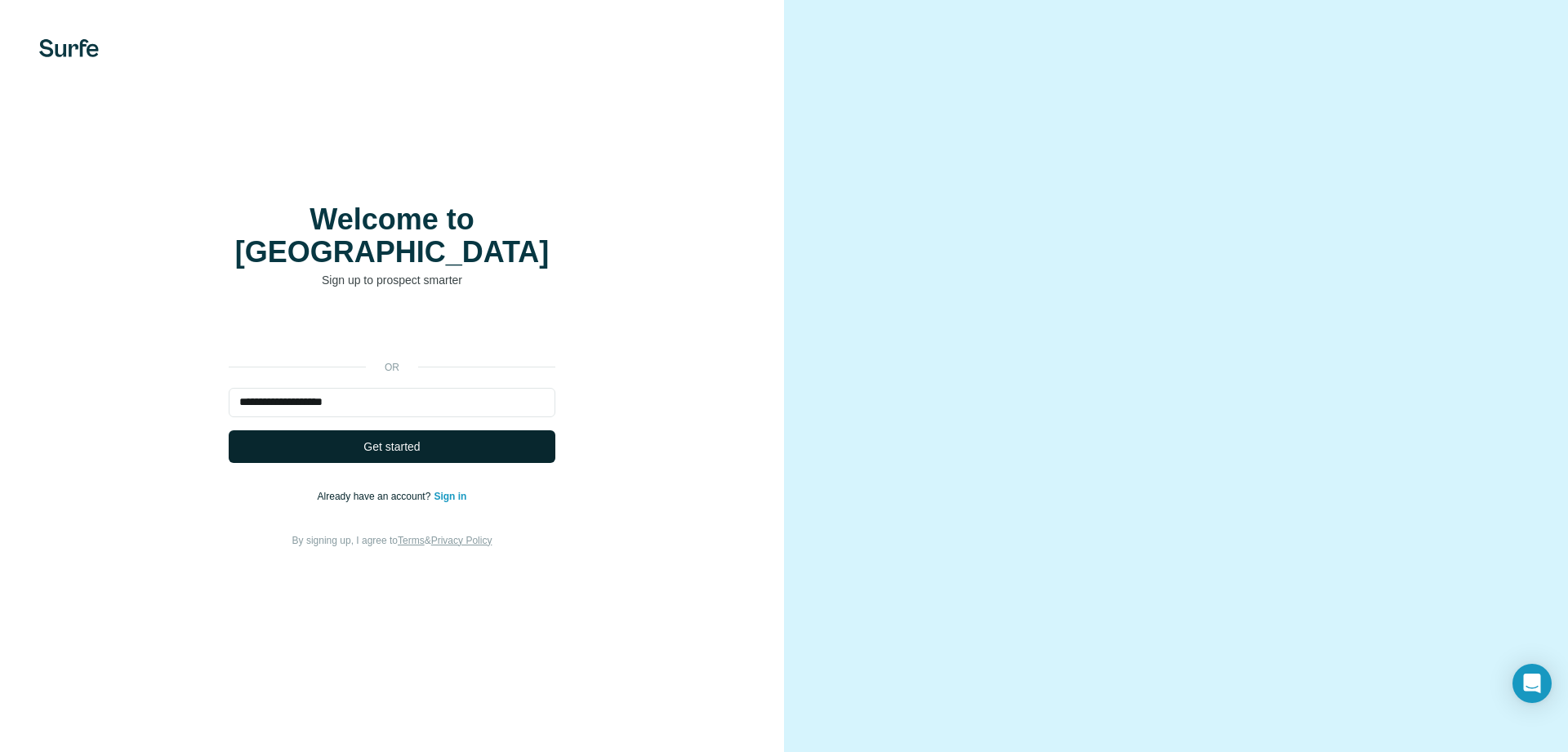
type input "**********"
click at [336, 433] on button "Get started" at bounding box center [392, 446] width 326 height 33
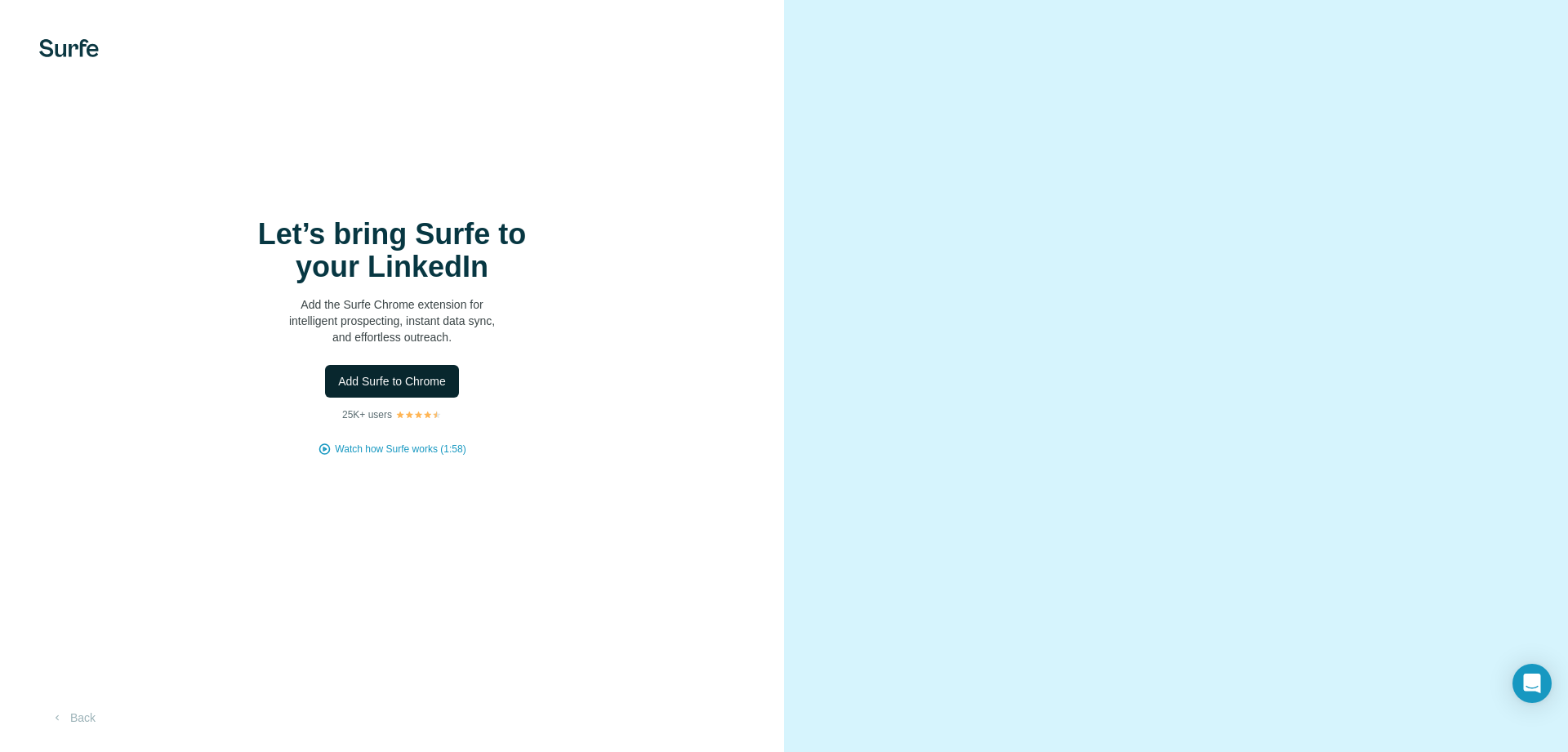
click at [372, 380] on span "Add Surfe to Chrome" at bounding box center [392, 381] width 108 height 16
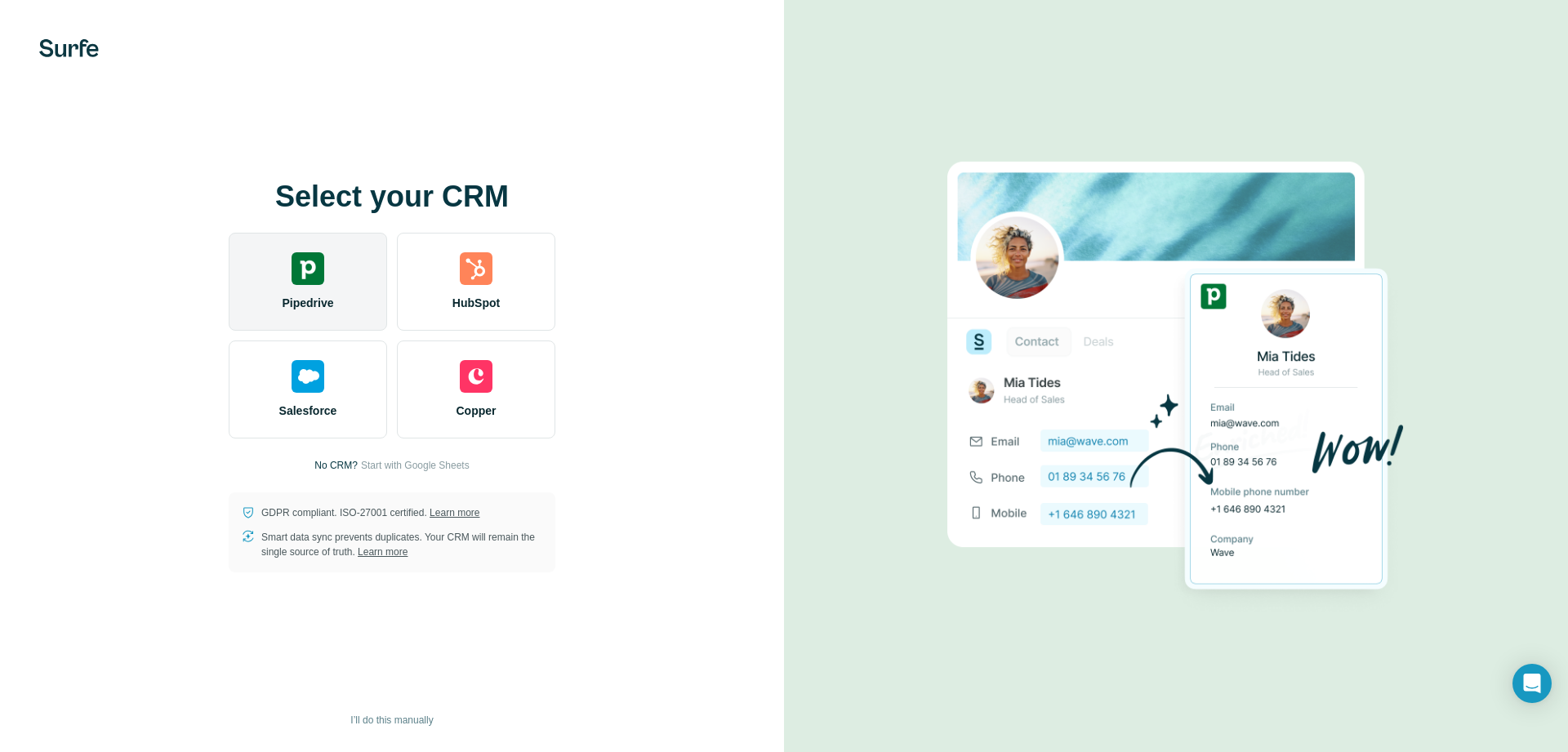
drag, startPoint x: 314, startPoint y: 294, endPoint x: 324, endPoint y: 258, distance: 37.4
click at [314, 293] on div "Pipedrive" at bounding box center [308, 282] width 159 height 98
click at [294, 271] on img at bounding box center [308, 269] width 33 height 33
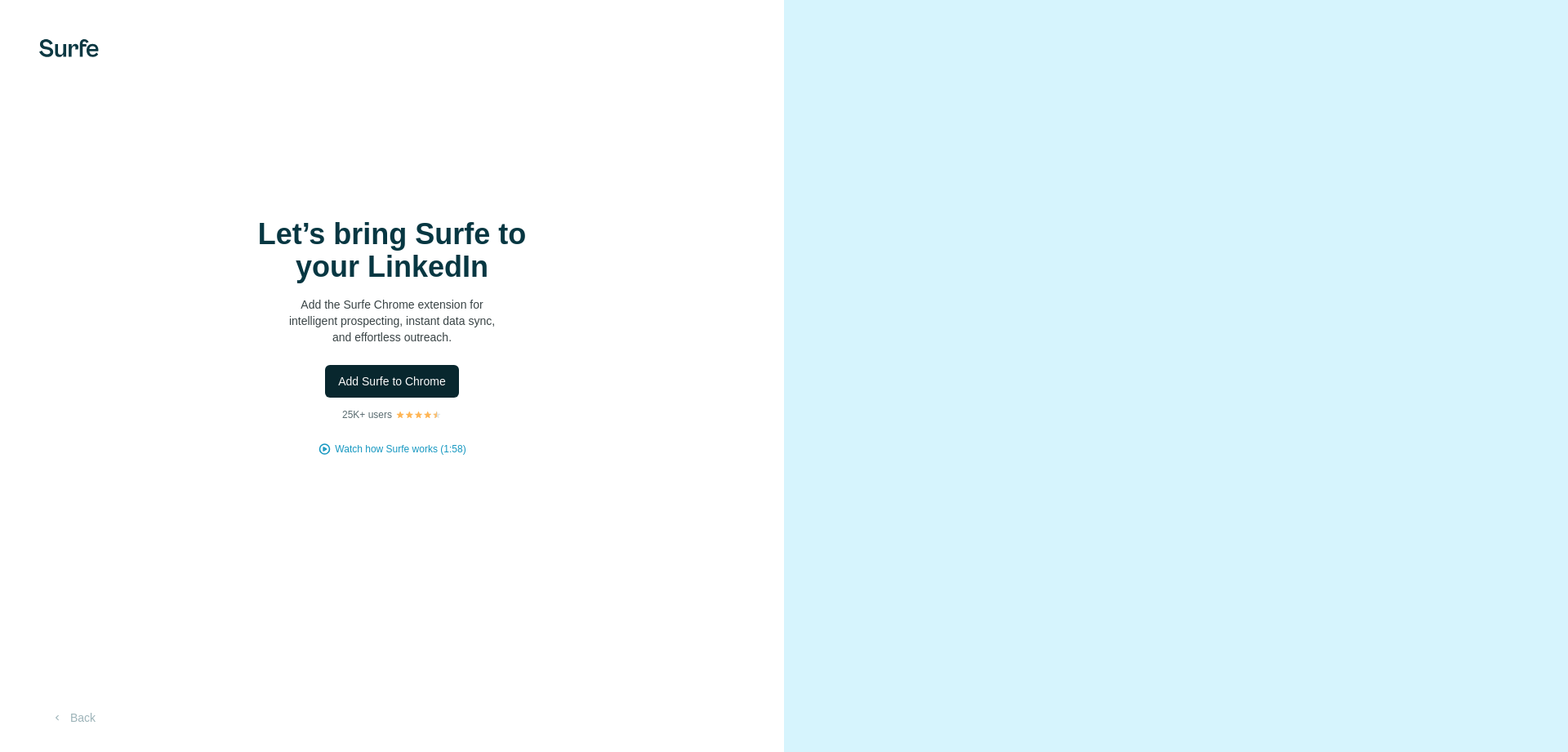
click at [344, 389] on span "Add Surfe to Chrome" at bounding box center [392, 381] width 108 height 16
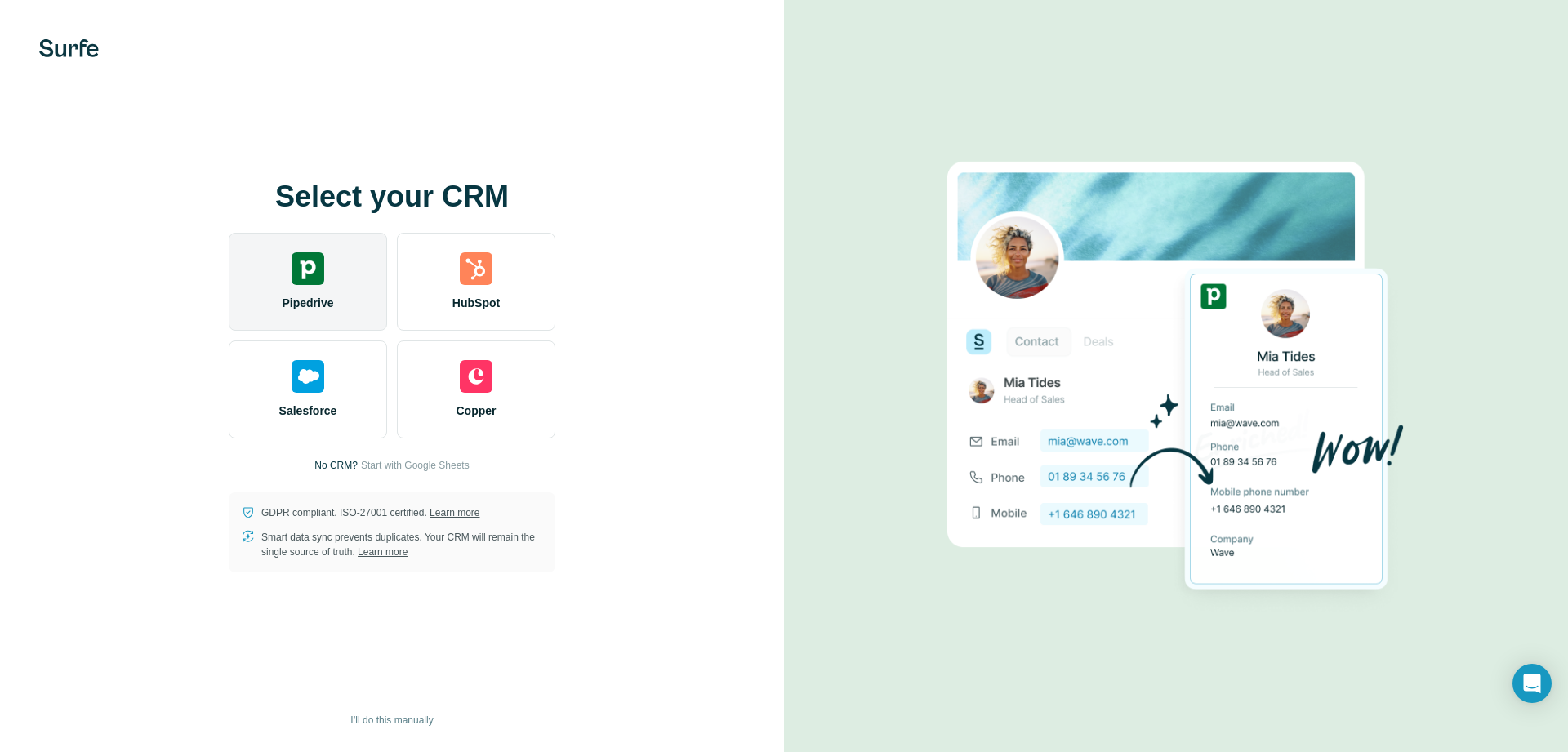
click at [319, 293] on div "Pipedrive" at bounding box center [308, 282] width 159 height 98
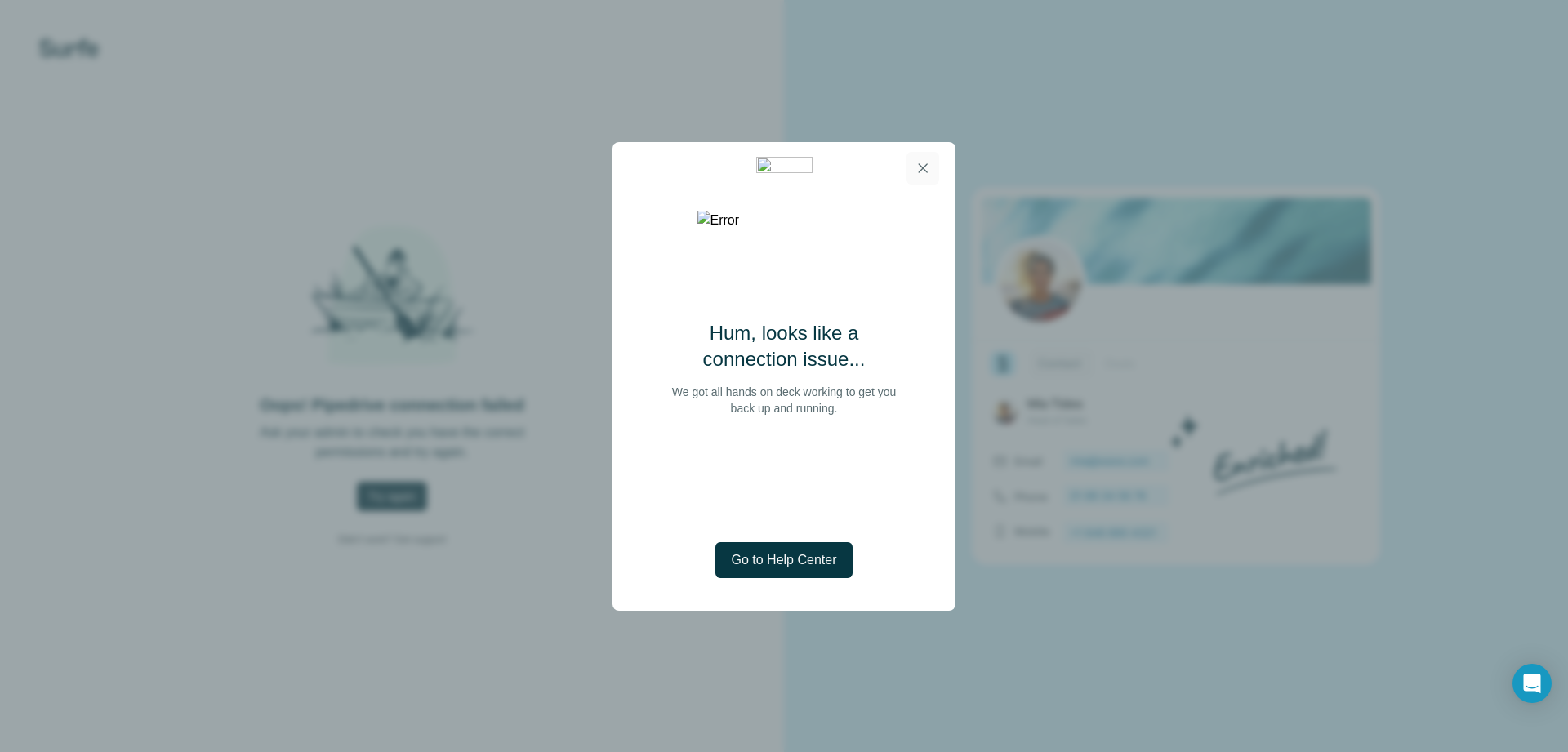
click at [917, 170] on icon "button" at bounding box center [923, 168] width 16 height 16
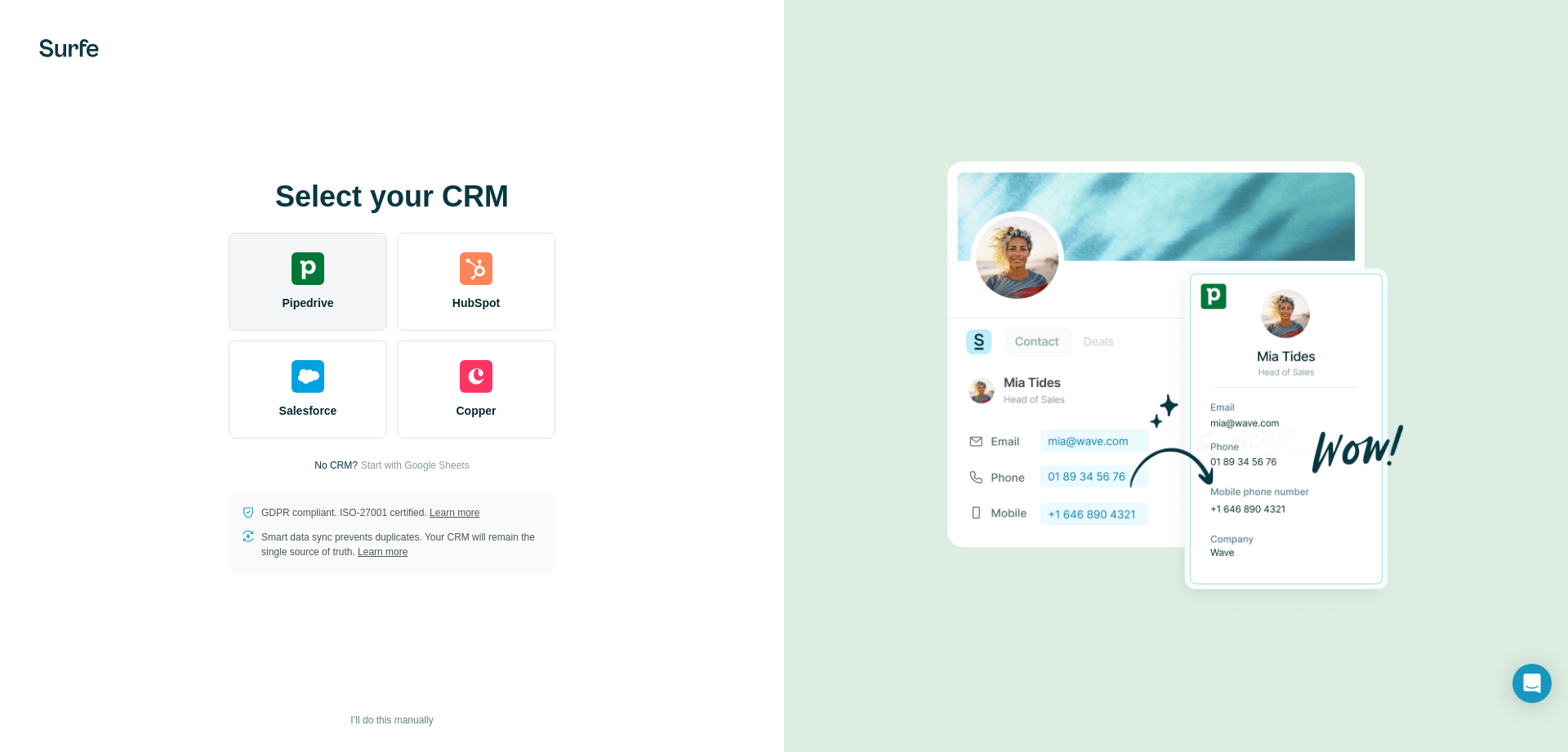
click at [294, 271] on img at bounding box center [308, 269] width 33 height 33
click at [300, 274] on img at bounding box center [308, 269] width 33 height 33
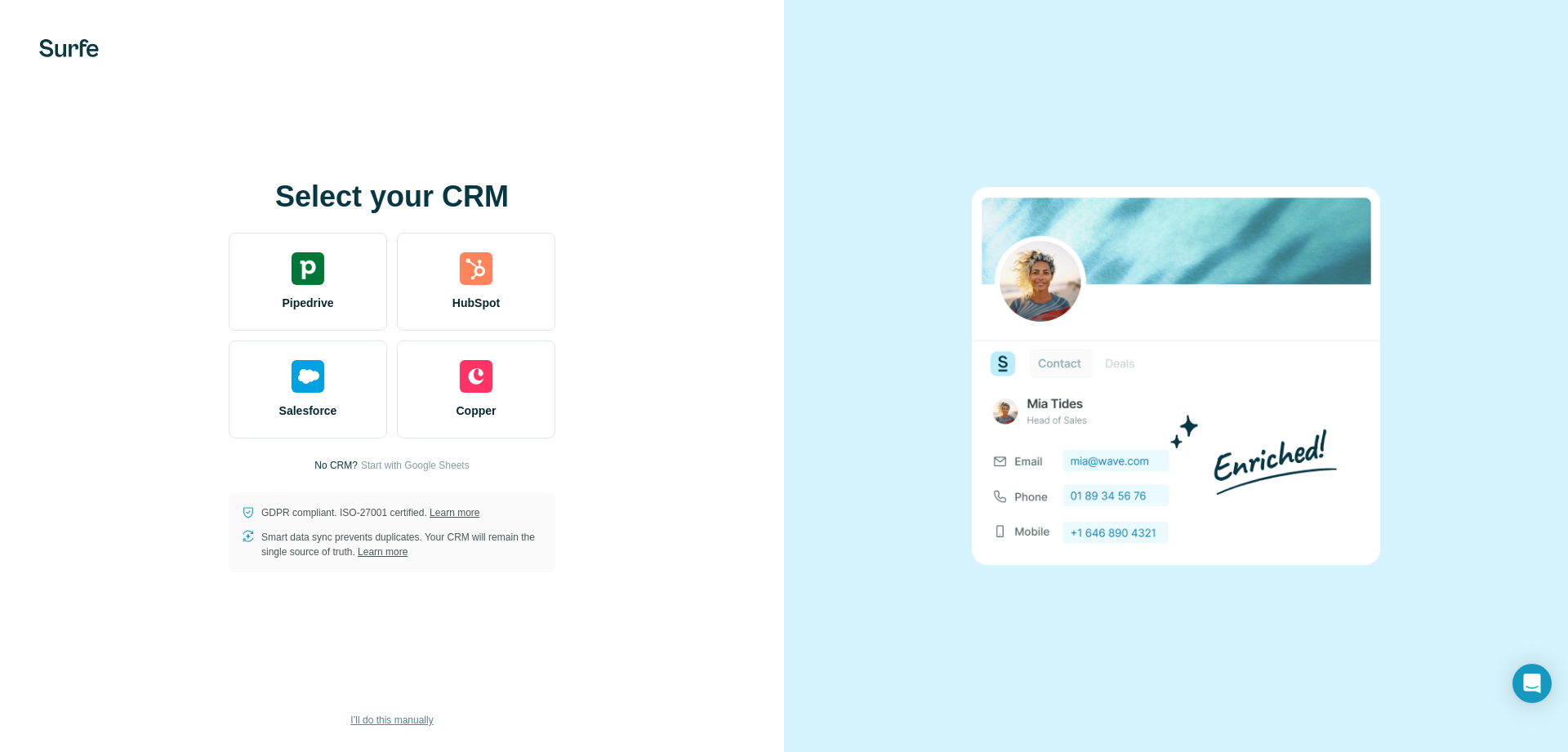
click at [407, 717] on span "I’ll do this manually" at bounding box center [392, 719] width 82 height 15
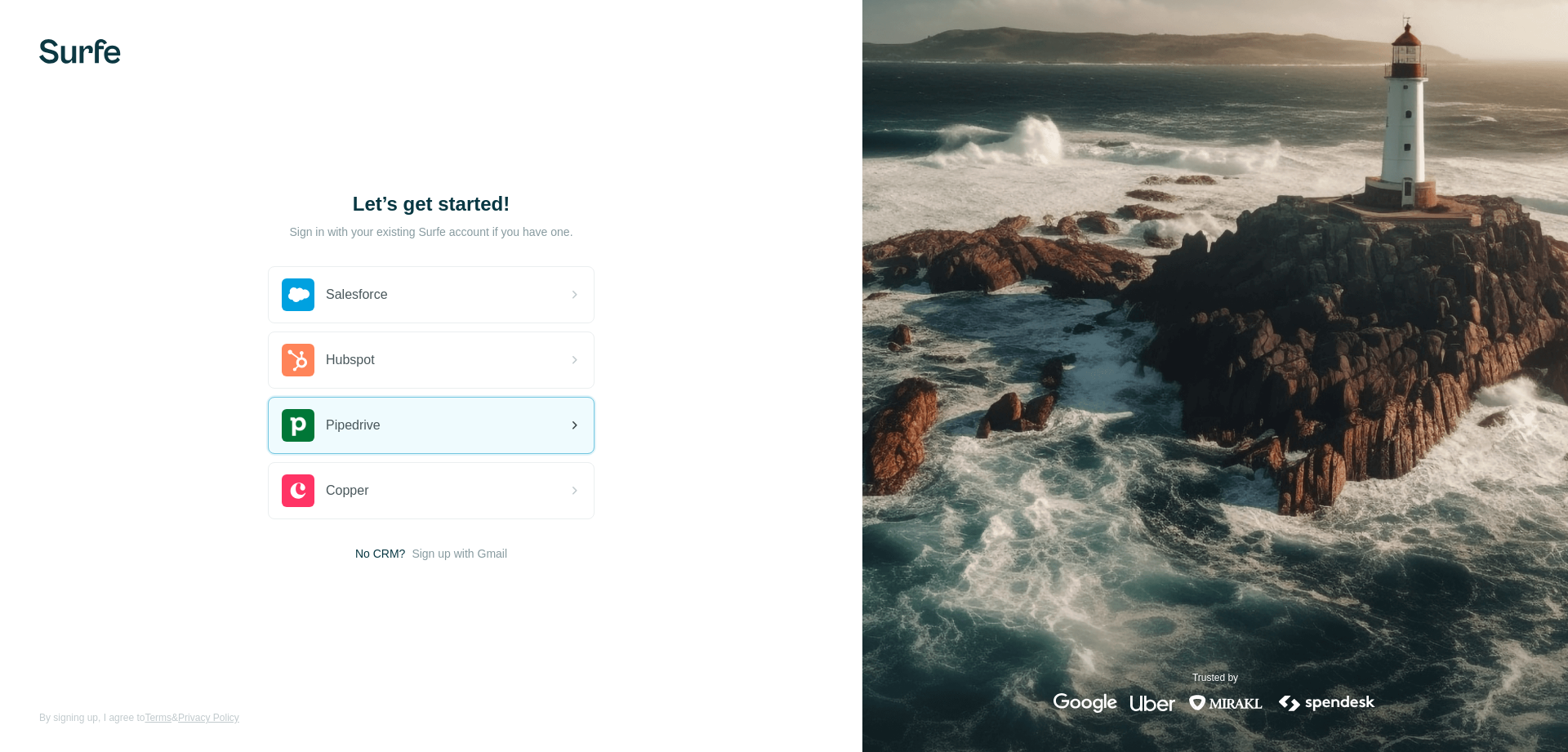
click at [427, 433] on div "Pipedrive" at bounding box center [431, 425] width 325 height 56
click at [377, 415] on span "Pipedrive" at bounding box center [353, 425] width 55 height 20
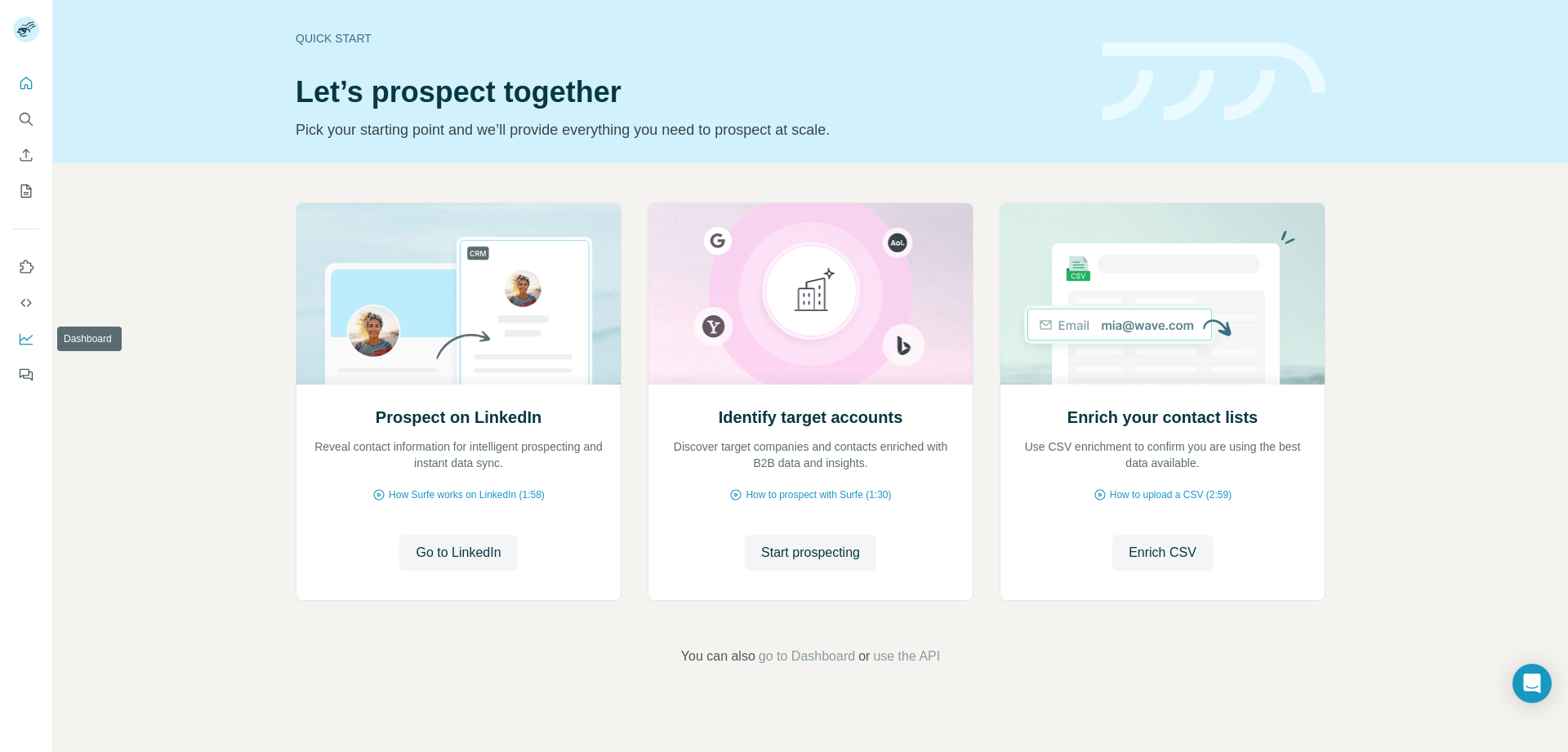
click at [17, 334] on button "Dashboard" at bounding box center [26, 338] width 27 height 29
click at [23, 116] on icon "Search" at bounding box center [26, 119] width 16 height 16
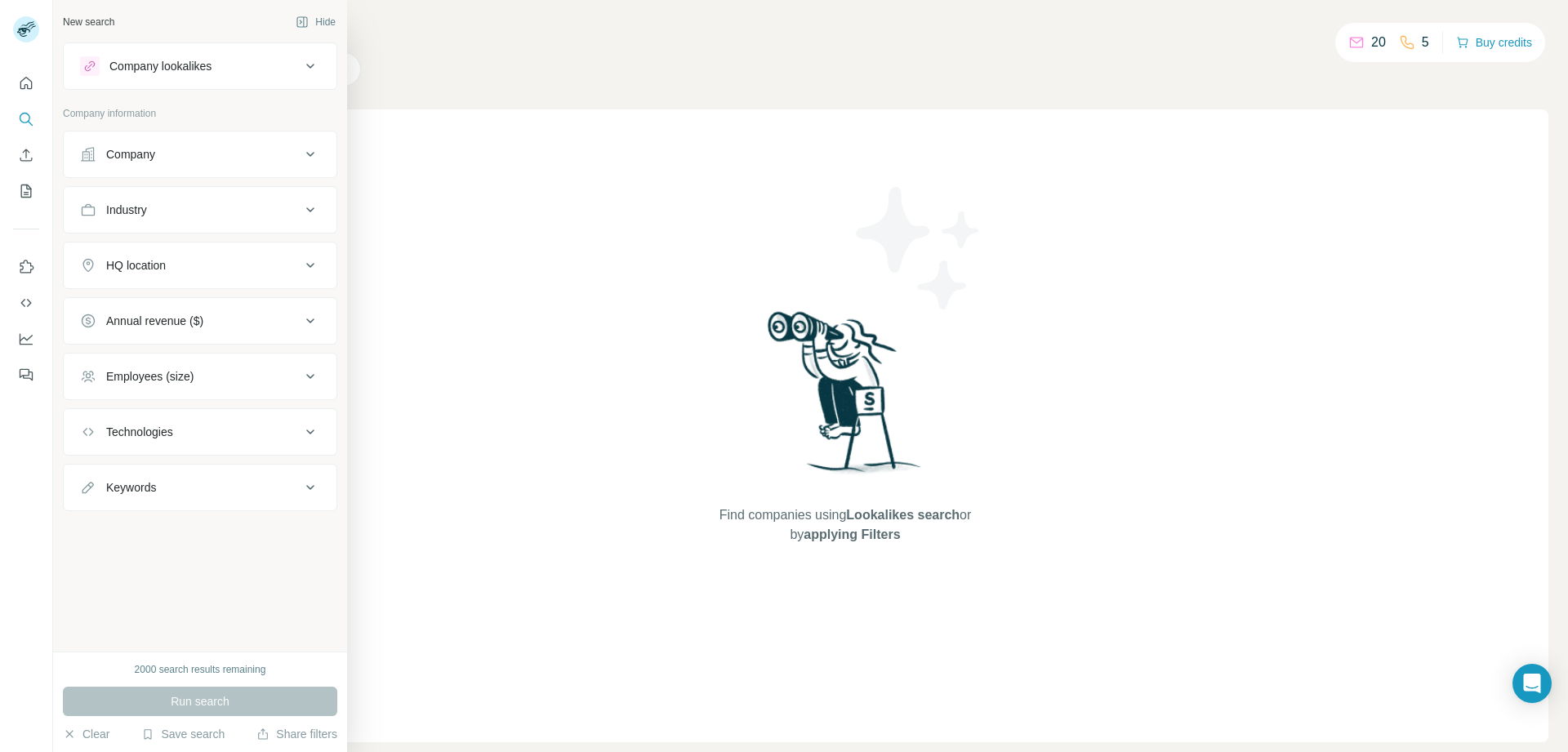
click at [182, 489] on div "Keywords" at bounding box center [189, 487] width 220 height 16
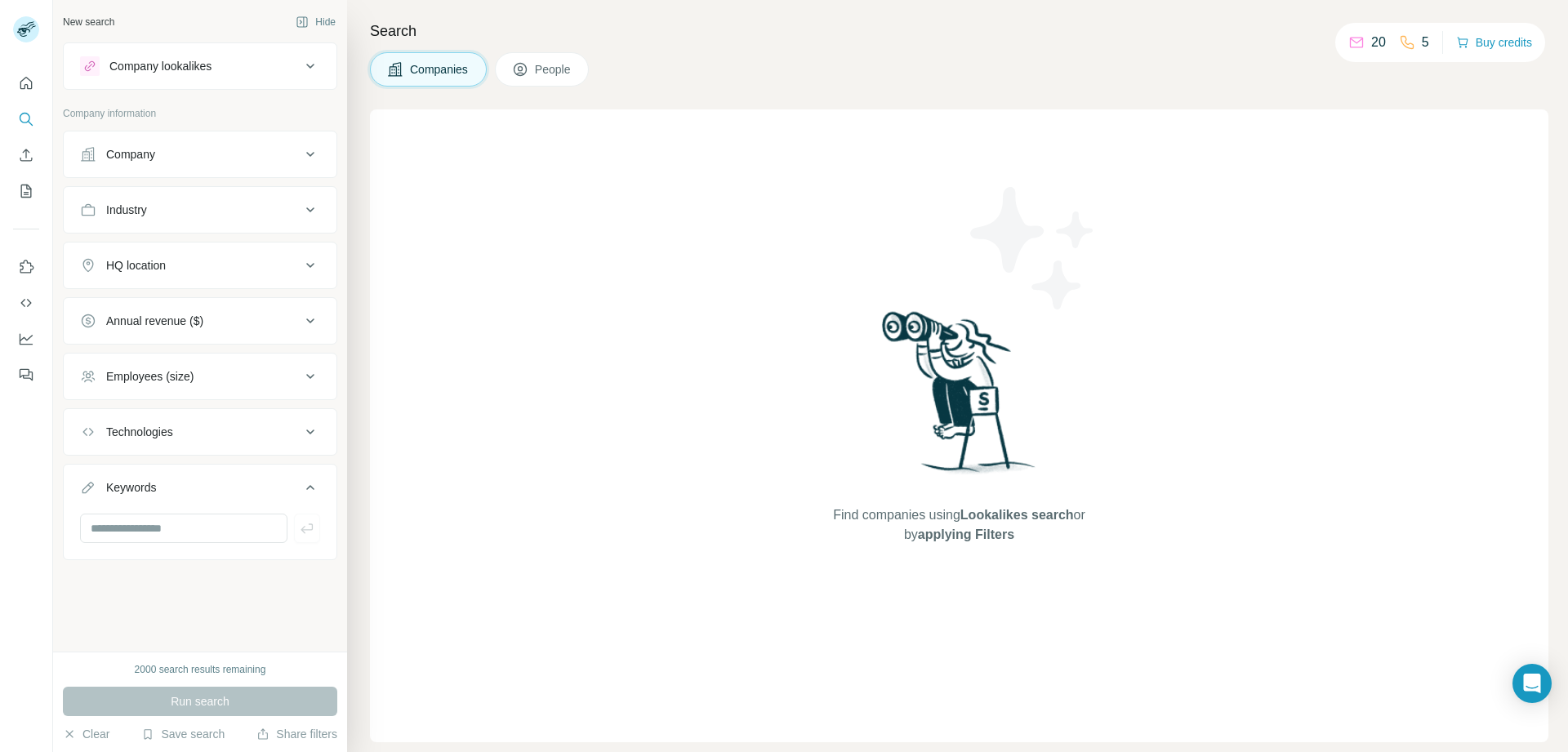
click at [207, 432] on div "Technologies" at bounding box center [189, 432] width 220 height 16
click at [218, 376] on div "Employees (size)" at bounding box center [189, 376] width 220 height 16
click at [218, 318] on div "Annual revenue ($)" at bounding box center [189, 320] width 220 height 16
click at [220, 266] on div "HQ location" at bounding box center [189, 265] width 220 height 16
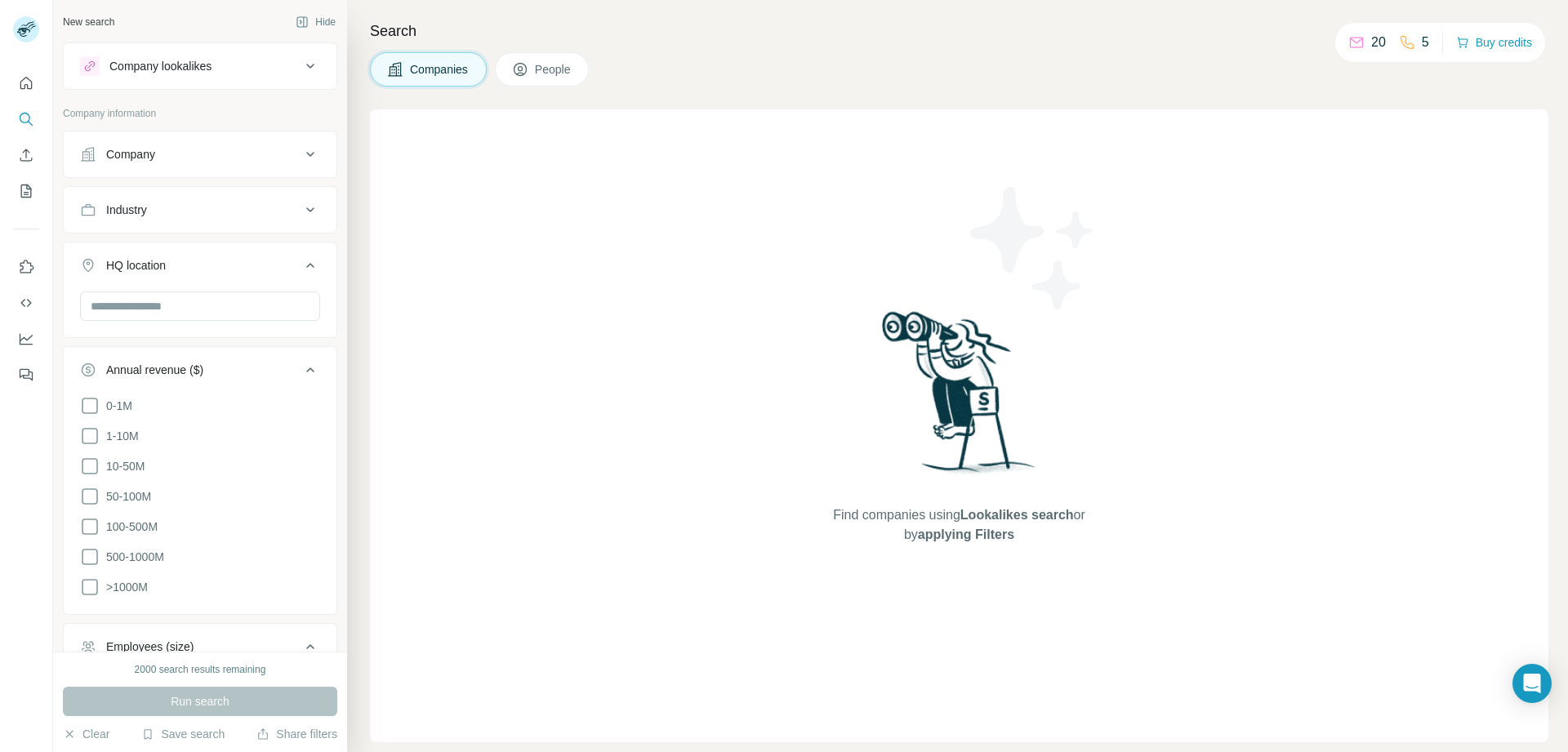
click at [218, 217] on div "Industry" at bounding box center [189, 209] width 220 height 16
click at [210, 165] on button "Company" at bounding box center [200, 154] width 272 height 39
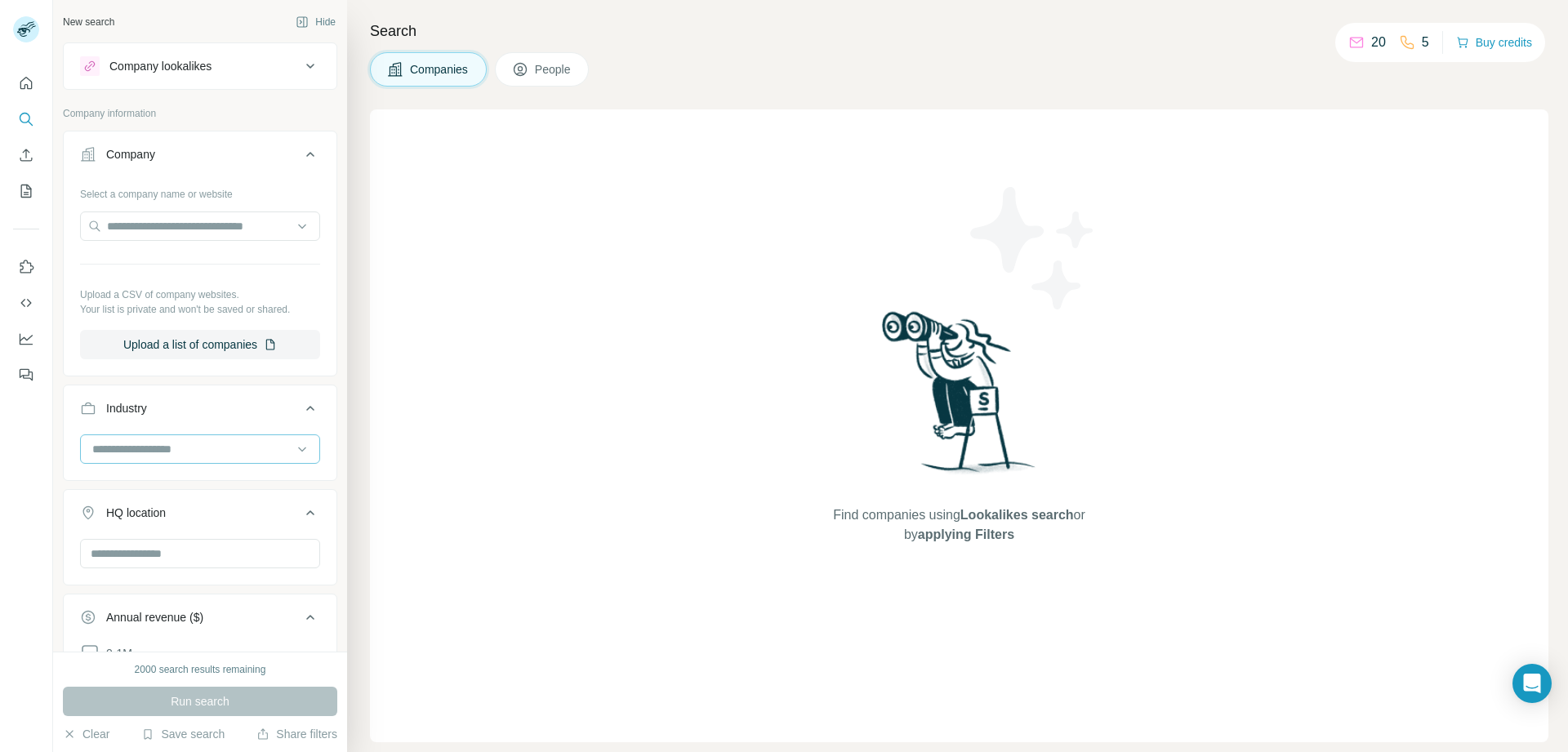
click at [218, 457] on input at bounding box center [191, 449] width 201 height 18
click at [174, 485] on div "3D Printing" at bounding box center [195, 486] width 200 height 16
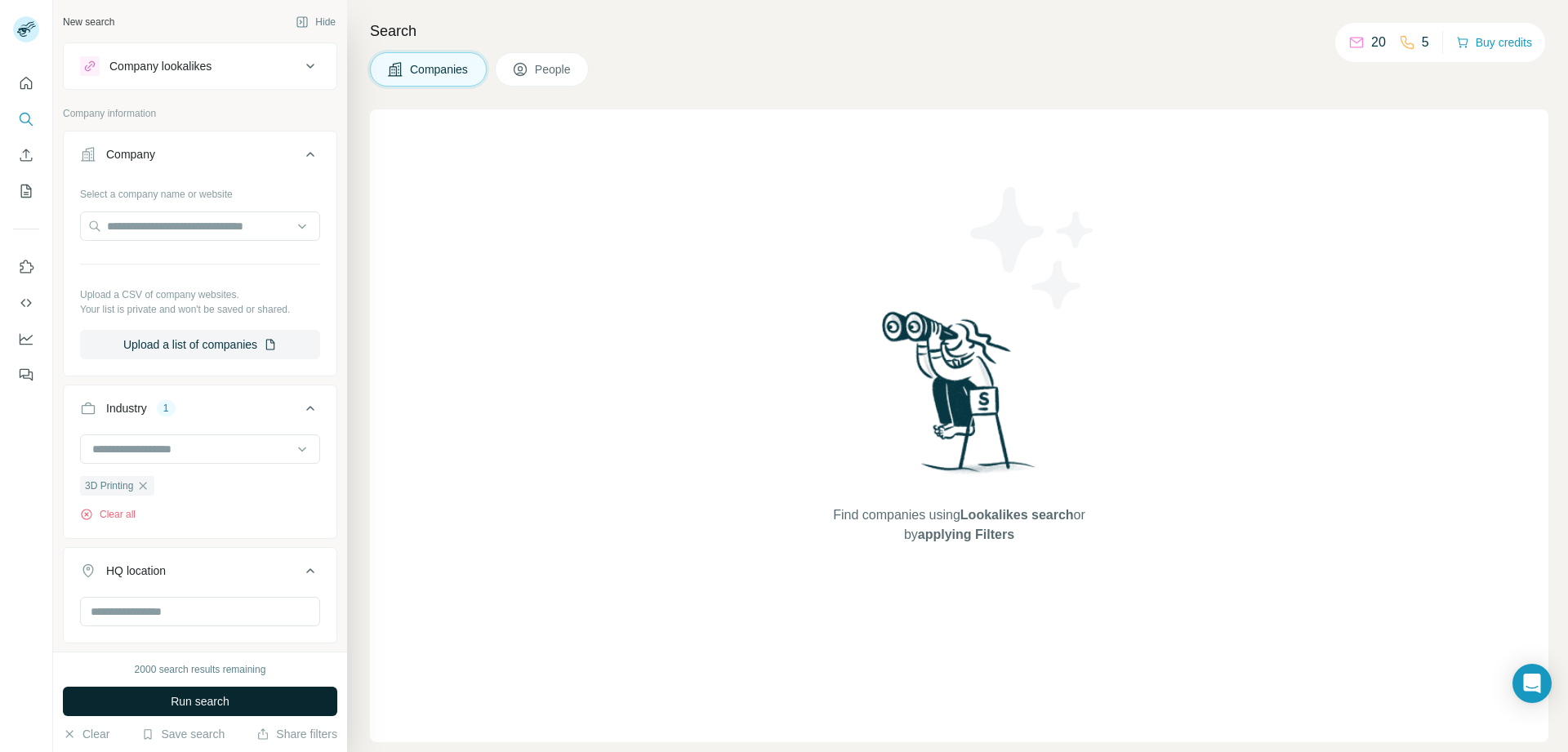
click at [171, 703] on span "Run search" at bounding box center [200, 701] width 59 height 16
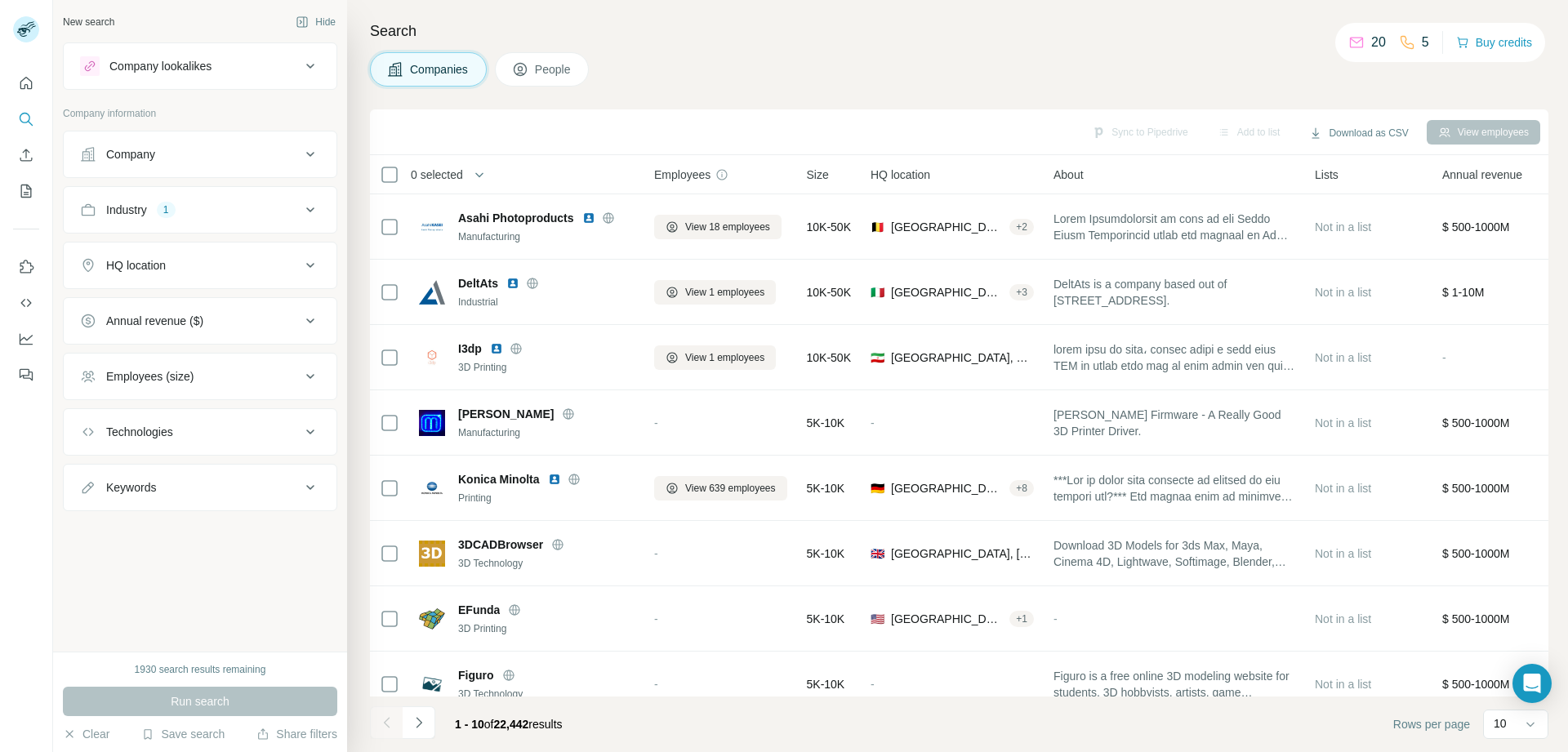
click at [27, 80] on icon "Quick start" at bounding box center [26, 83] width 16 height 16
click at [23, 79] on icon "Quick start" at bounding box center [26, 83] width 16 height 16
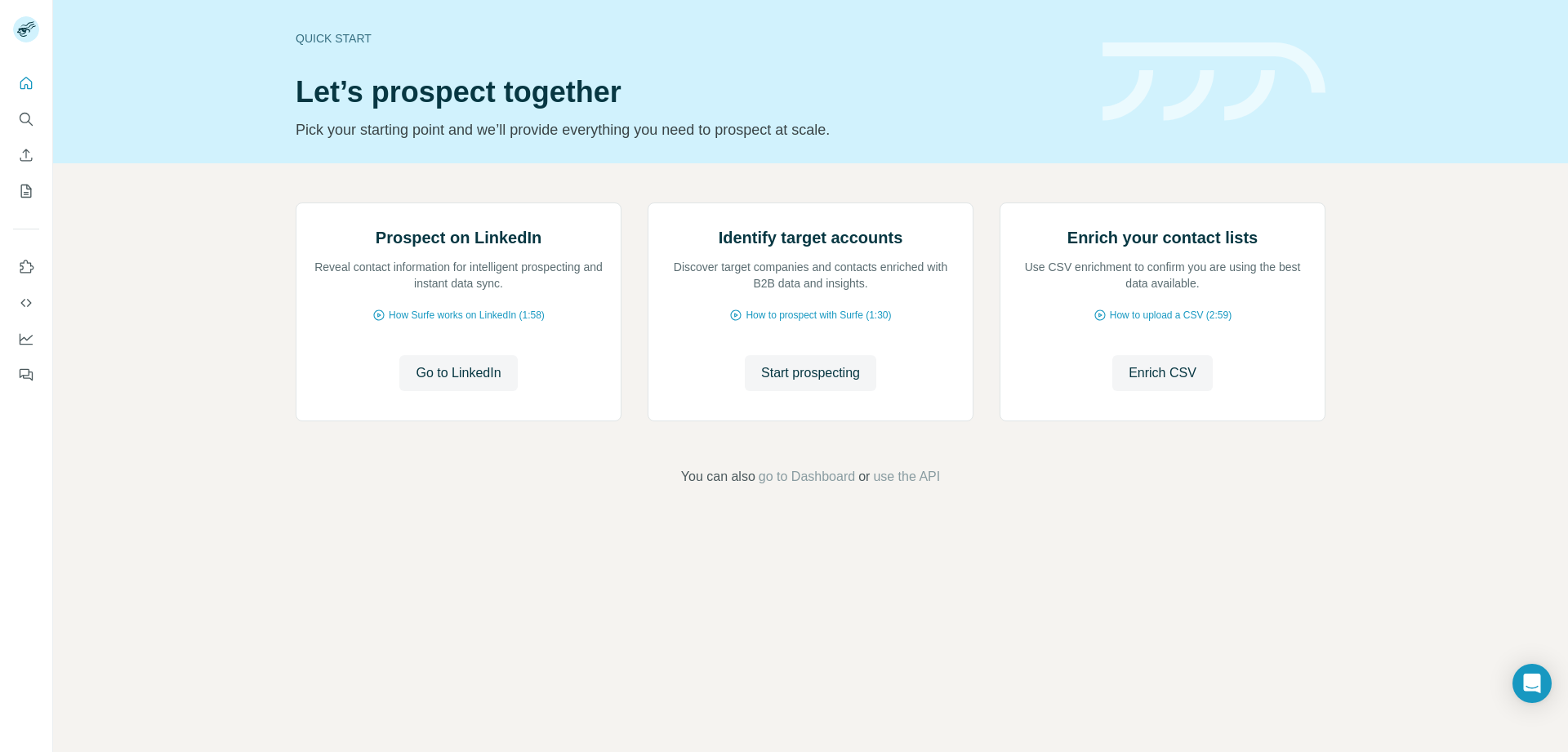
click at [441, 518] on div "Prospect on LinkedIn Reveal contact information for intelligent prospecting and…" at bounding box center [811, 344] width 1515 height 362
click at [75, 327] on div "Prospect on LinkedIn Reveal contact information for intelligent prospecting and…" at bounding box center [811, 344] width 1515 height 362
